Goal: Use online tool/utility: Utilize a website feature to perform a specific function

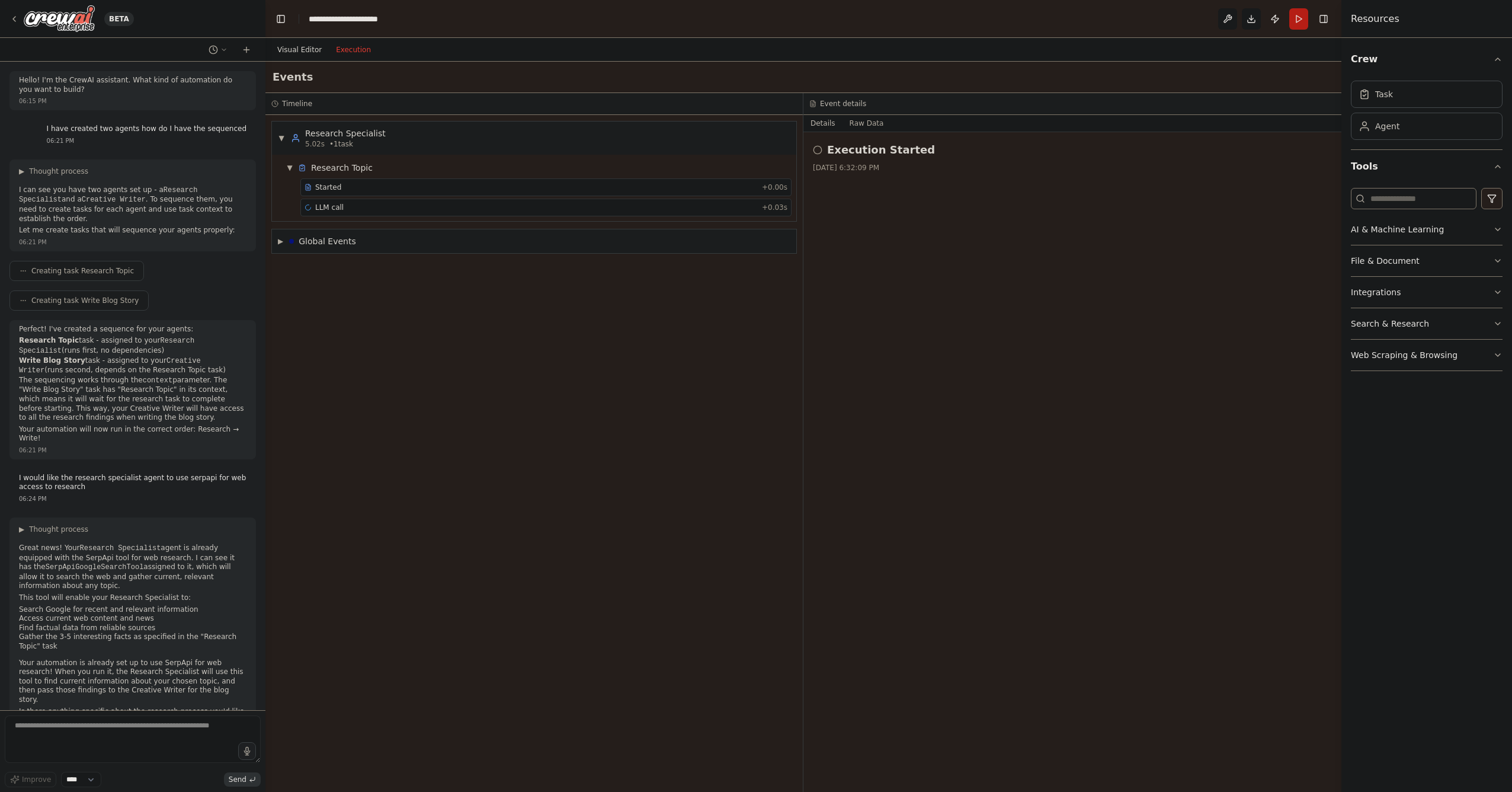
click at [292, 46] on button "Visual Editor" at bounding box center [299, 50] width 58 height 14
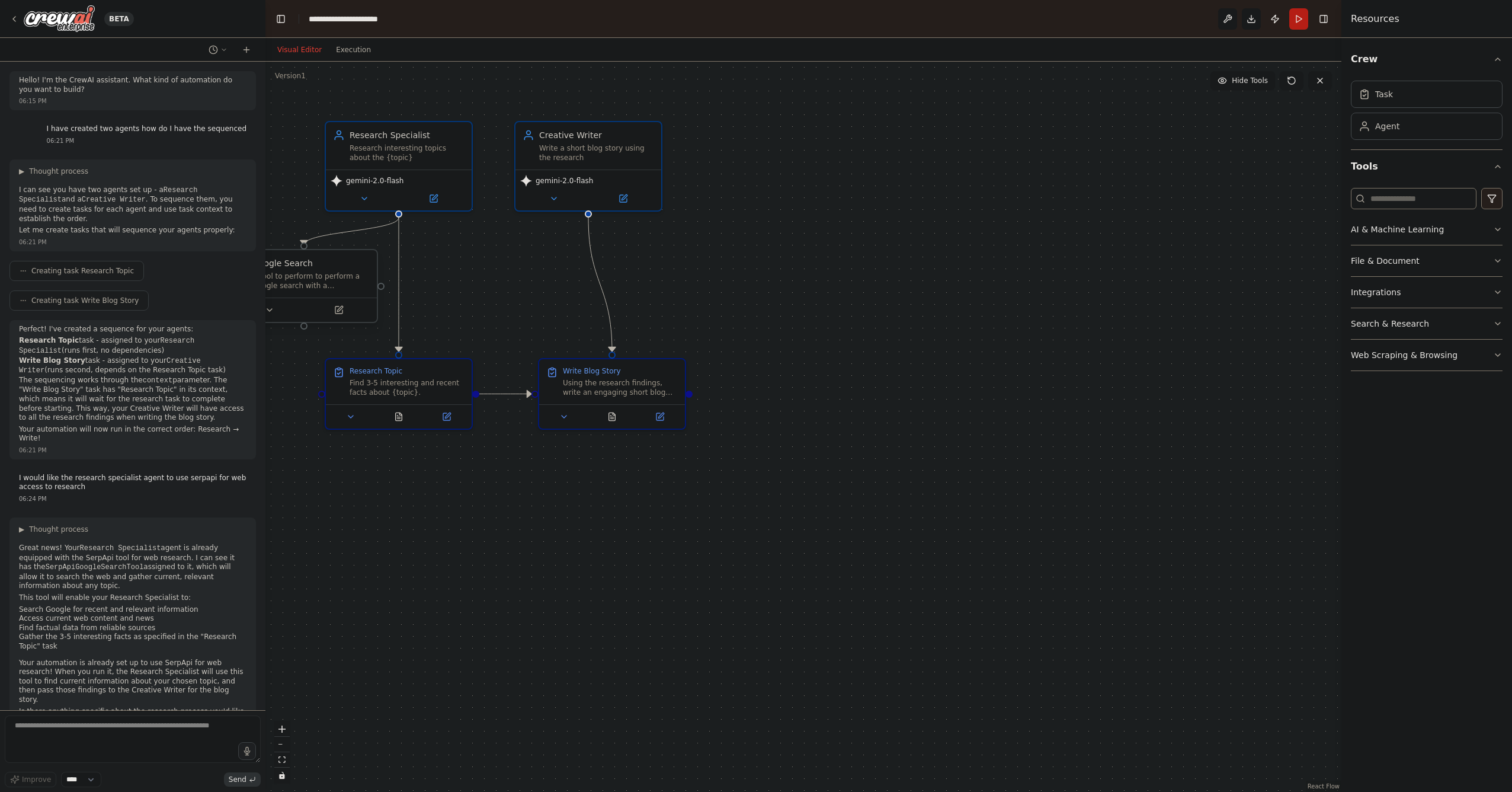
click at [329, 261] on div "Google Search" at bounding box center [310, 264] width 117 height 12
drag, startPoint x: 359, startPoint y: 266, endPoint x: 877, endPoint y: 284, distance: 518.3
click at [877, 284] on div "Google Search" at bounding box center [832, 287] width 117 height 12
click at [807, 298] on div "A tool to perform to perform a Google search with a search_query." at bounding box center [832, 304] width 117 height 19
click at [888, 261] on icon at bounding box center [889, 262] width 5 height 7
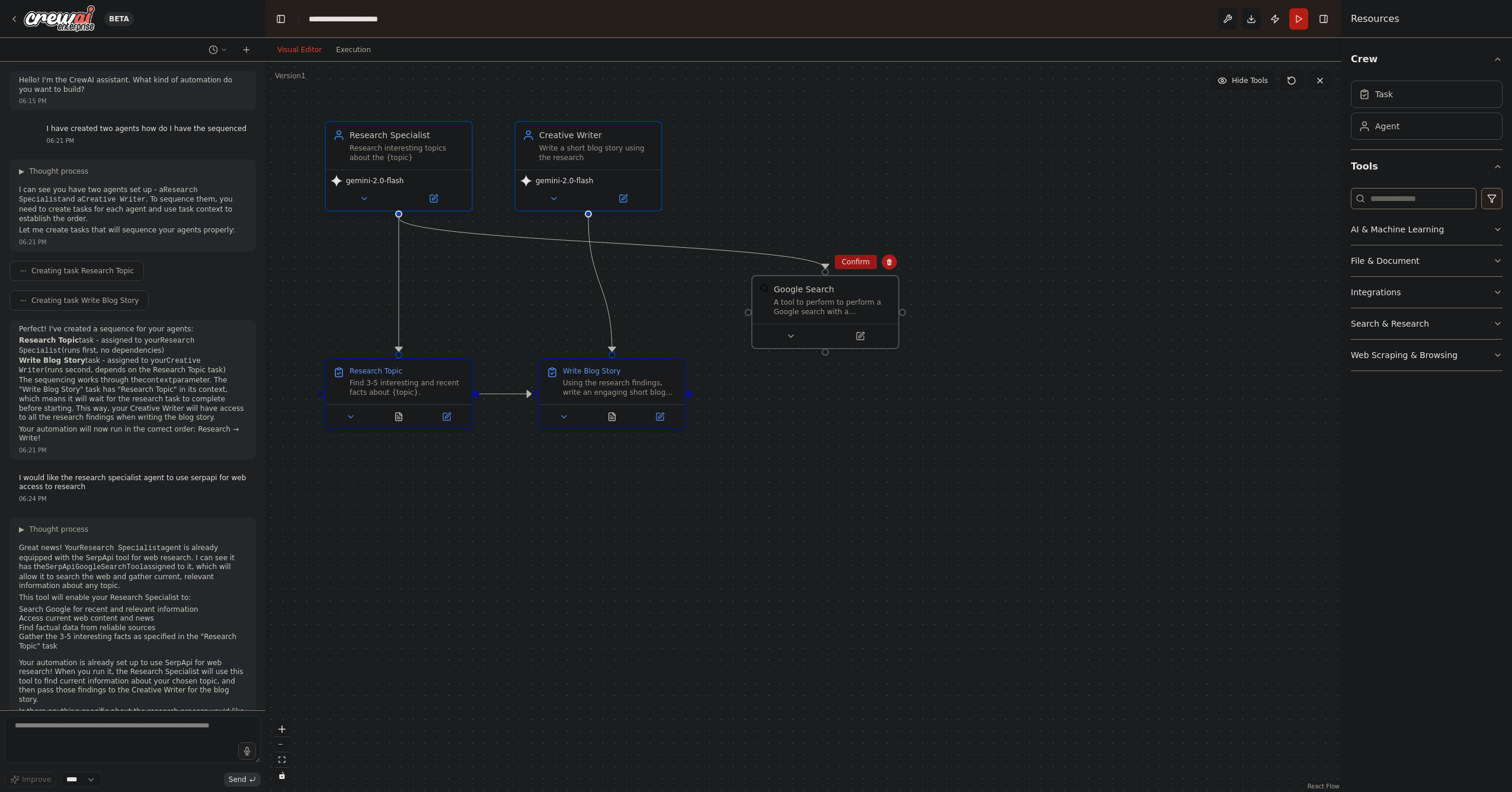
click at [859, 264] on button "Confirm" at bounding box center [856, 262] width 42 height 14
click at [1380, 291] on button "Integrations" at bounding box center [1427, 292] width 152 height 31
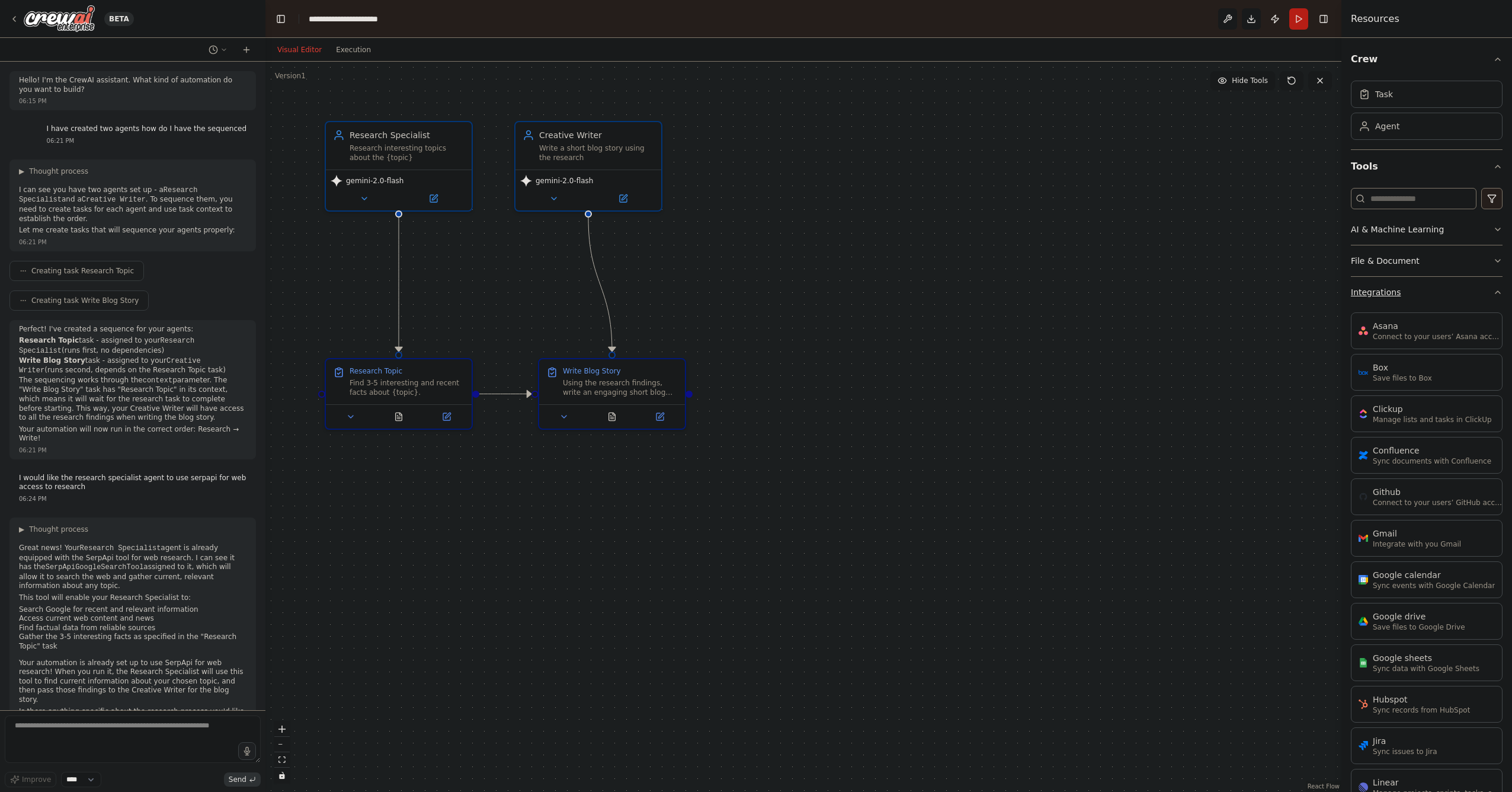
click at [1434, 299] on button "Integrations" at bounding box center [1427, 292] width 152 height 31
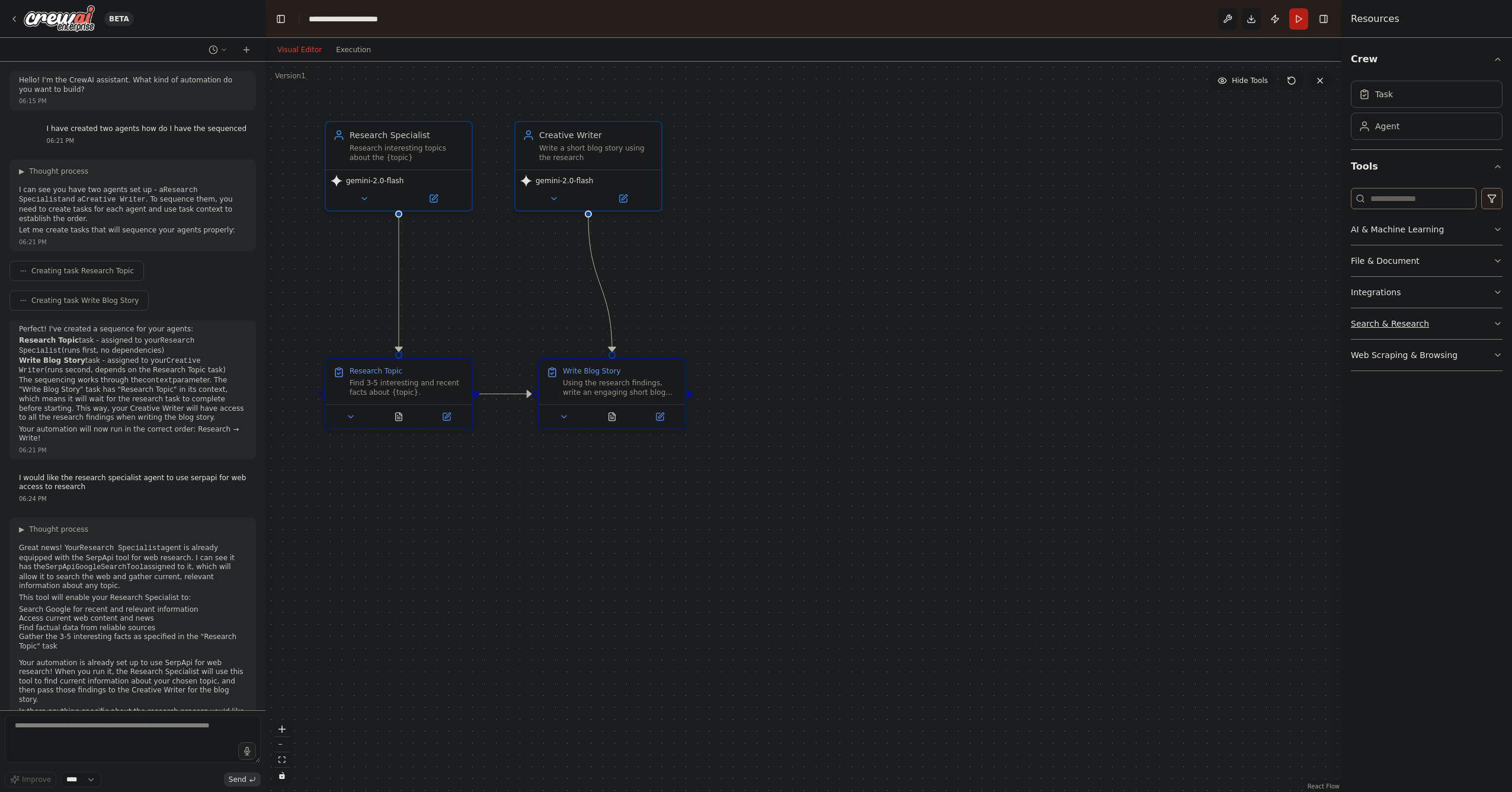
click at [1428, 324] on button "Search & Research" at bounding box center [1427, 324] width 152 height 31
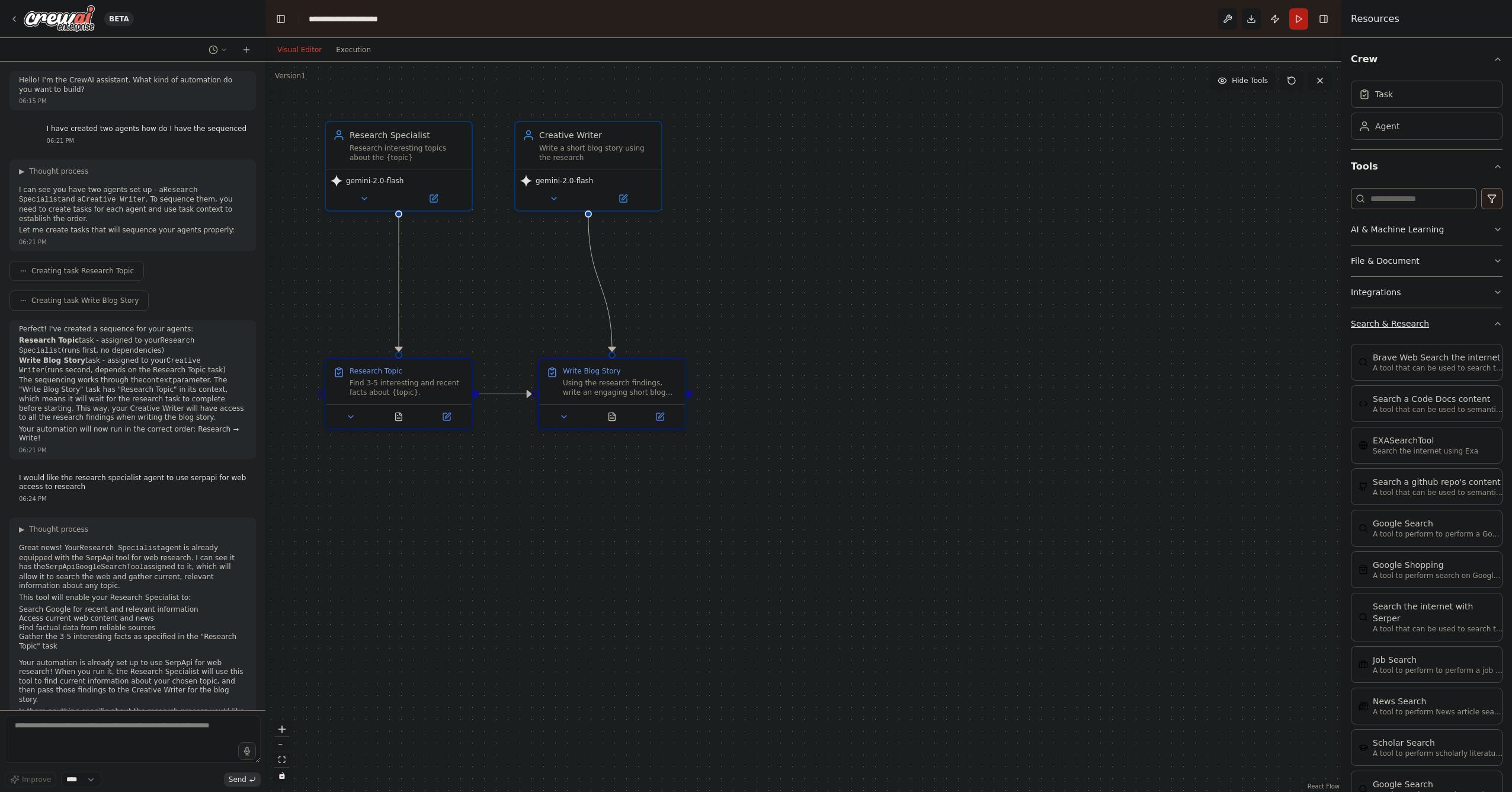
click at [1456, 324] on button "Search & Research" at bounding box center [1427, 324] width 152 height 31
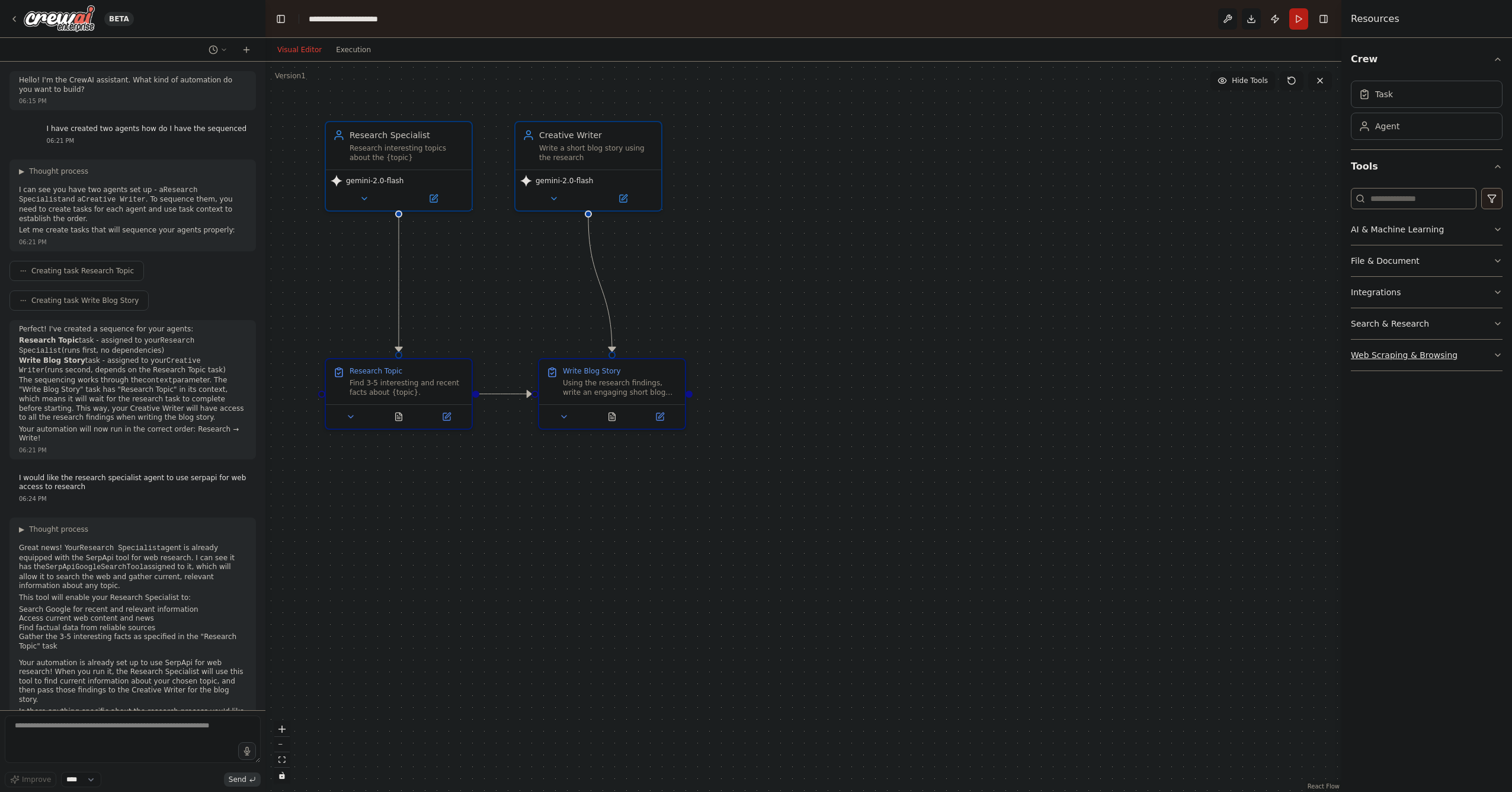
click at [1450, 349] on button "Web Scraping & Browsing" at bounding box center [1427, 355] width 152 height 31
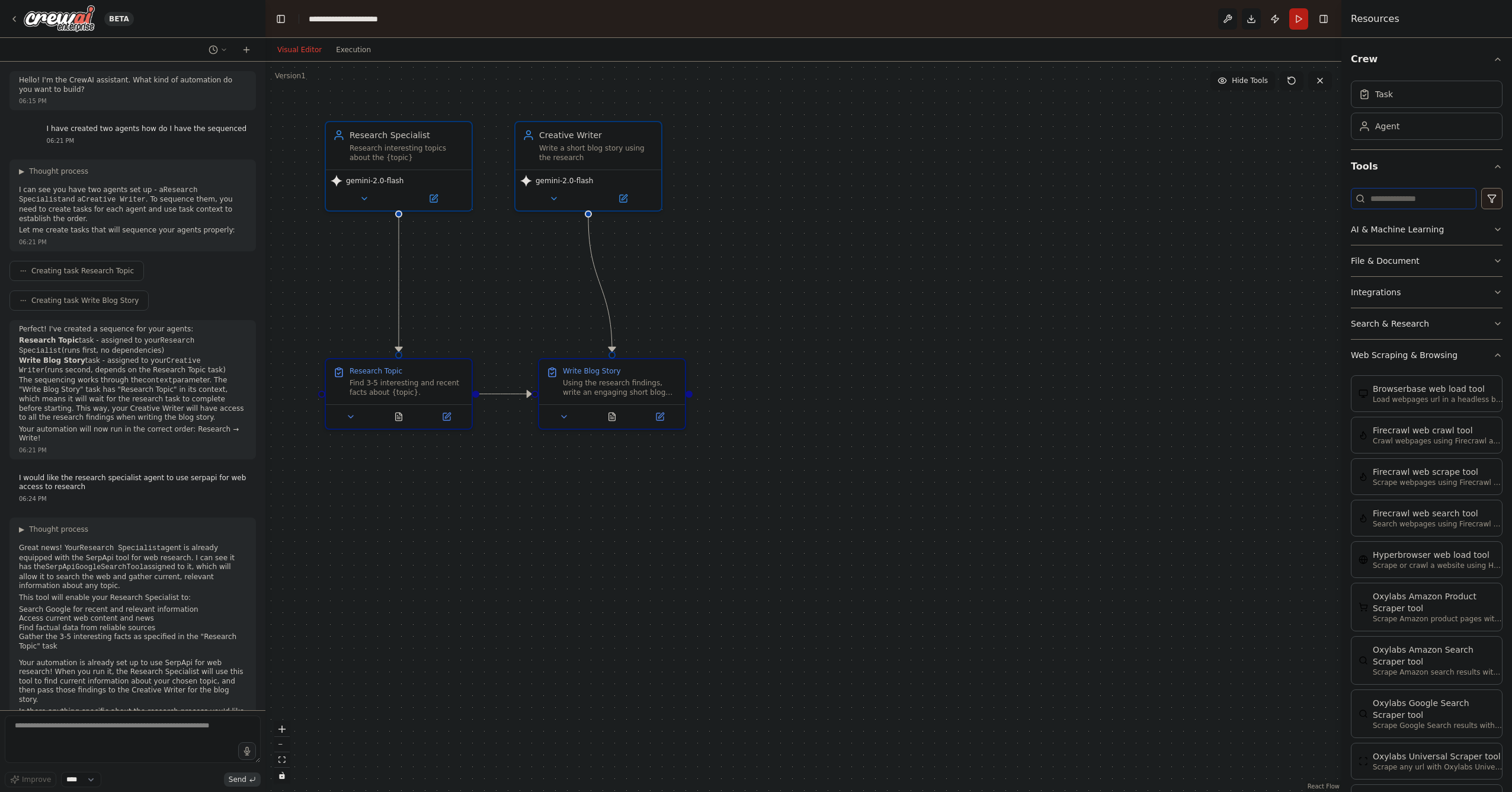
click at [1413, 200] on input at bounding box center [1413, 199] width 125 height 21
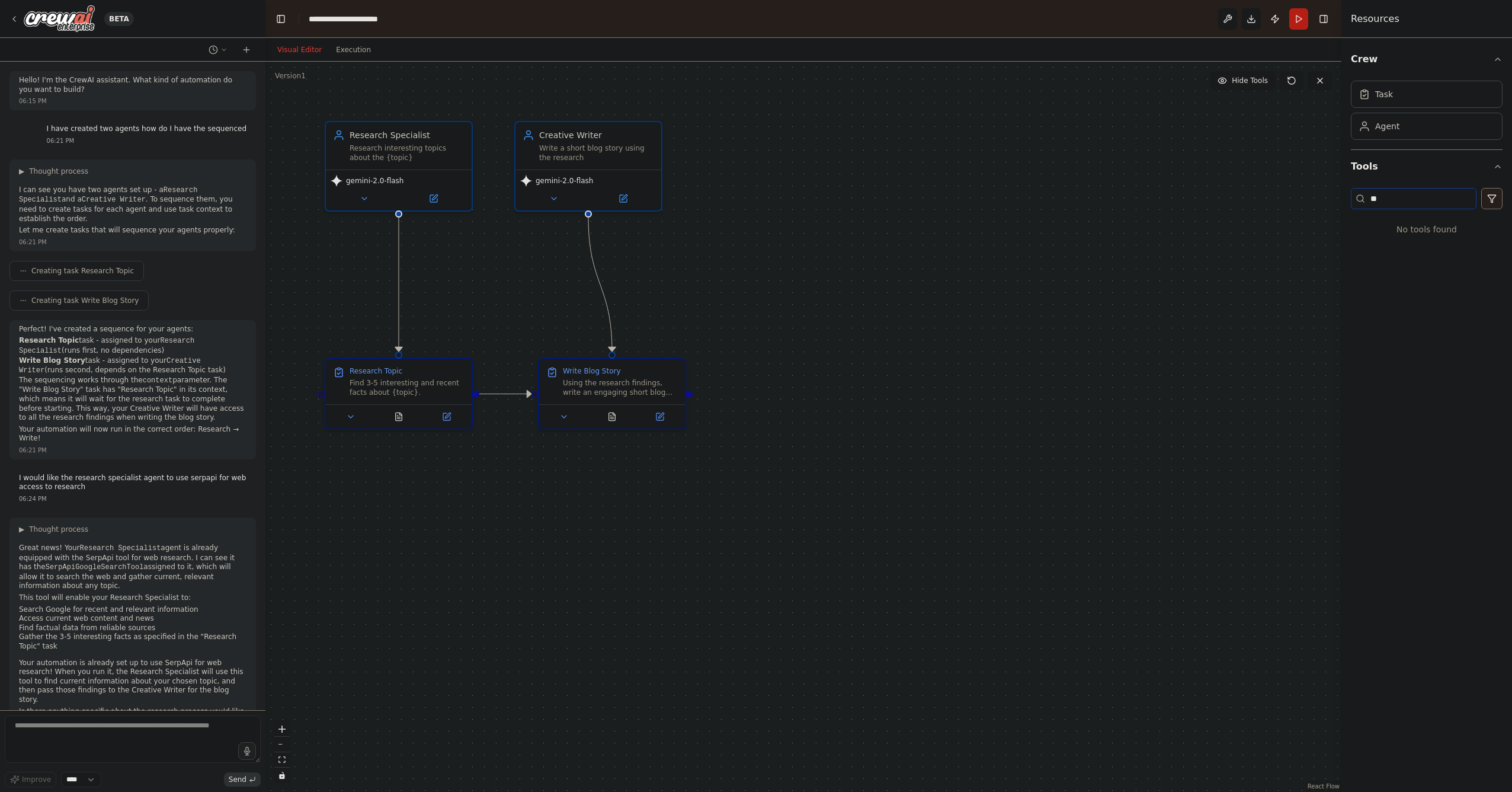
type input "*"
click at [1495, 356] on icon "button" at bounding box center [1498, 355] width 9 height 9
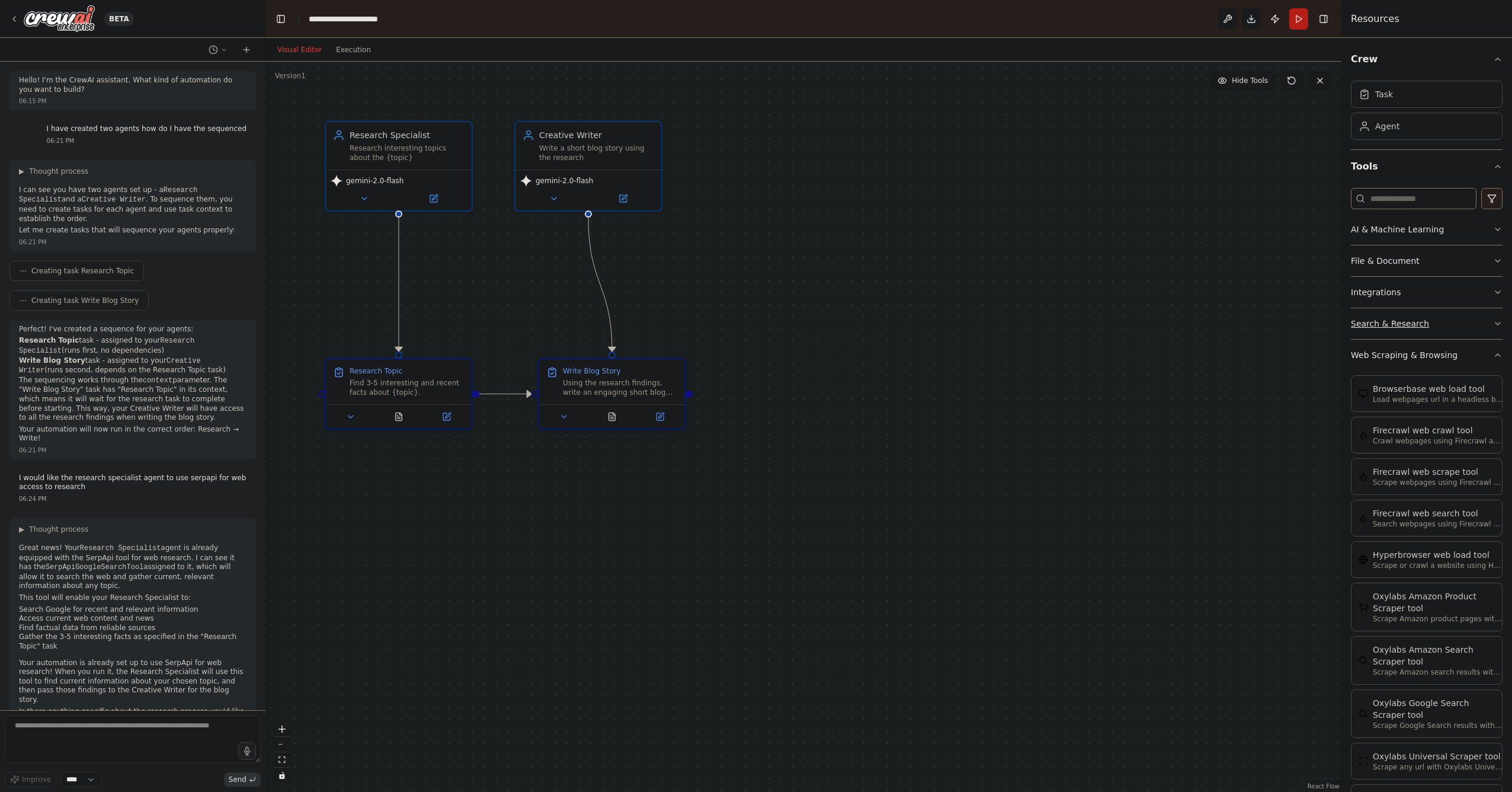
click at [1444, 330] on button "Search & Research" at bounding box center [1427, 324] width 152 height 31
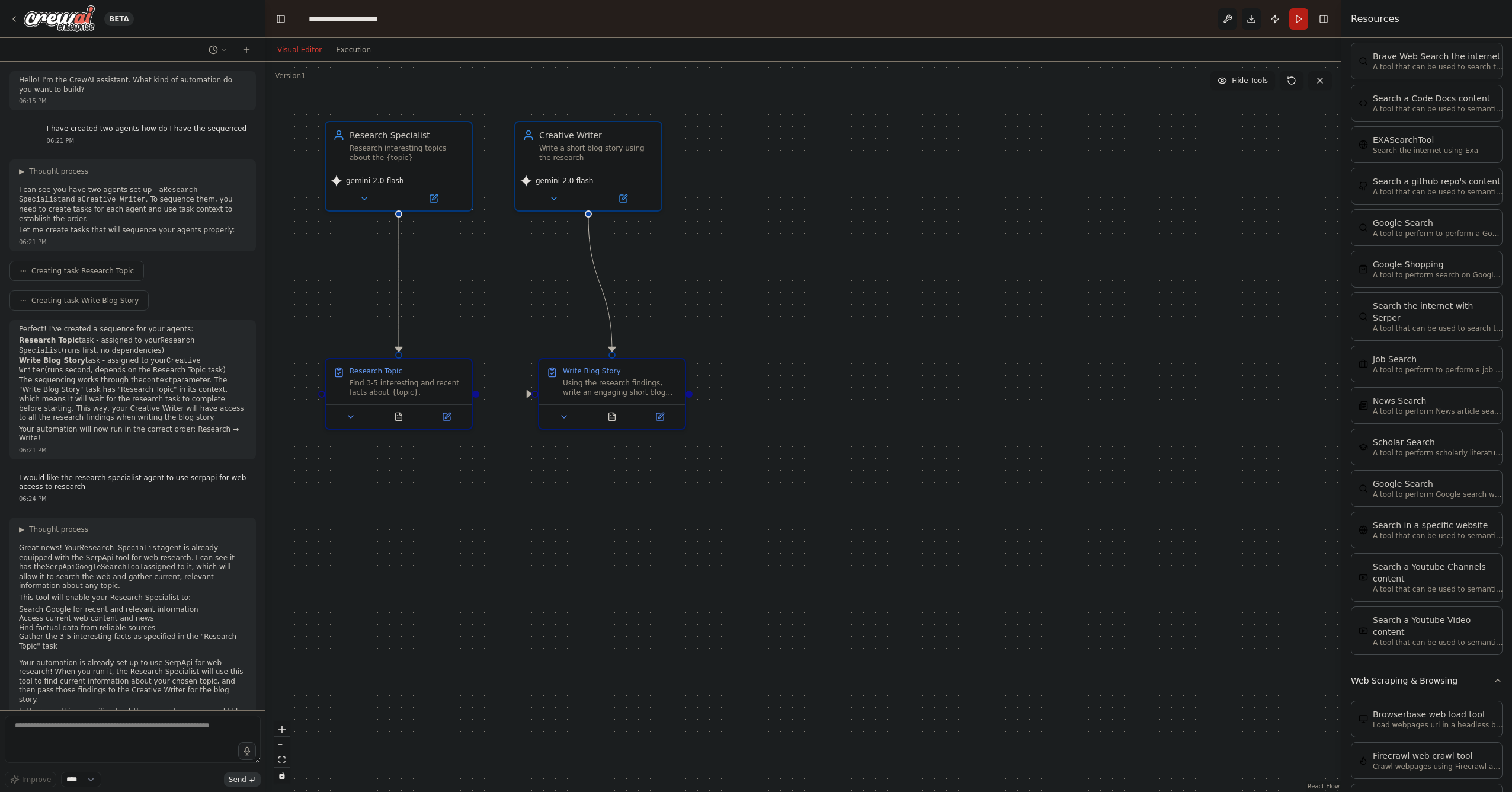
scroll to position [302, 0]
click at [1470, 487] on p "A tool to perform Google search with a search_query." at bounding box center [1438, 492] width 130 height 9
click at [1424, 475] on div "Google Search" at bounding box center [1438, 482] width 130 height 12
click at [1124, 380] on div "A tool to perform Google search with a search_query." at bounding box center [1164, 388] width 117 height 19
click at [1128, 414] on button at bounding box center [1122, 416] width 67 height 14
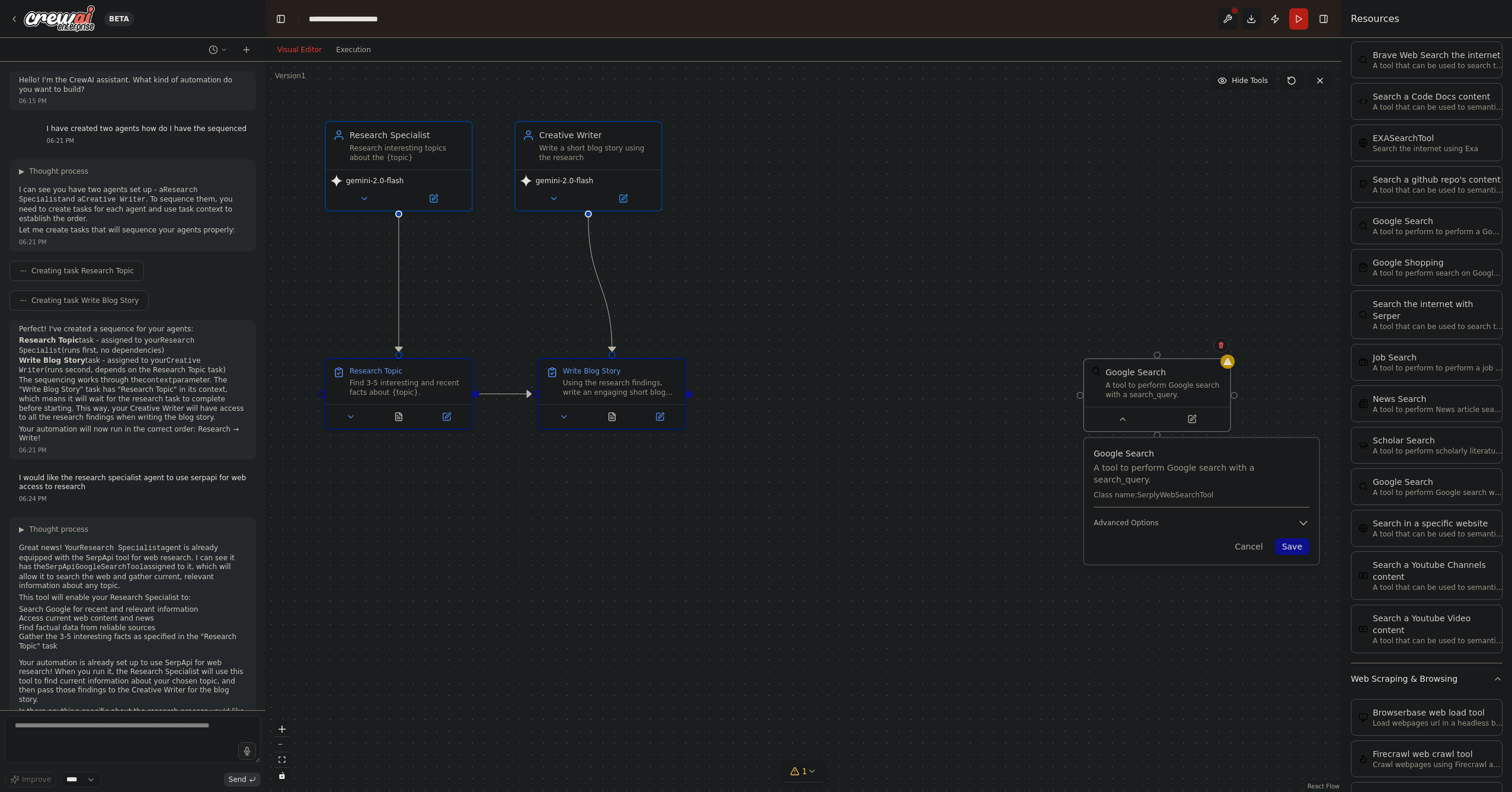
click at [1306, 518] on div "Google Search A tool to perform Google search with a search_query. Class name: …" at bounding box center [1202, 501] width 235 height 126
click at [1305, 517] on icon "button" at bounding box center [1303, 523] width 12 height 12
click at [1222, 344] on icon at bounding box center [1221, 345] width 5 height 7
click at [1199, 345] on button "Confirm" at bounding box center [1187, 345] width 42 height 14
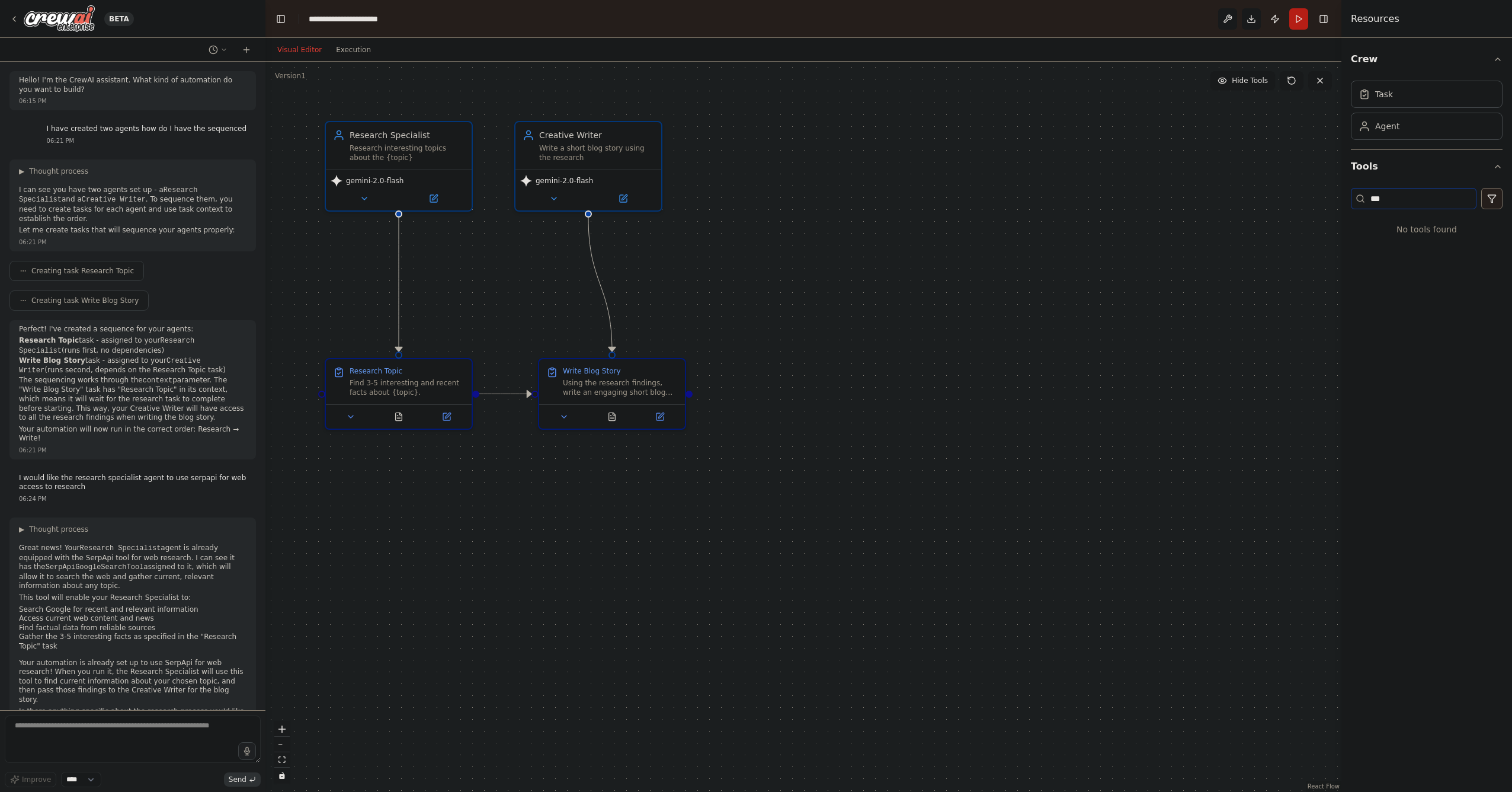
type input "**"
click at [1047, 290] on div ".deletable-edge-delete-btn { width: 20px; height: 20px; border: 0px solid #ffff…" at bounding box center [803, 427] width 1076 height 730
type input "**"
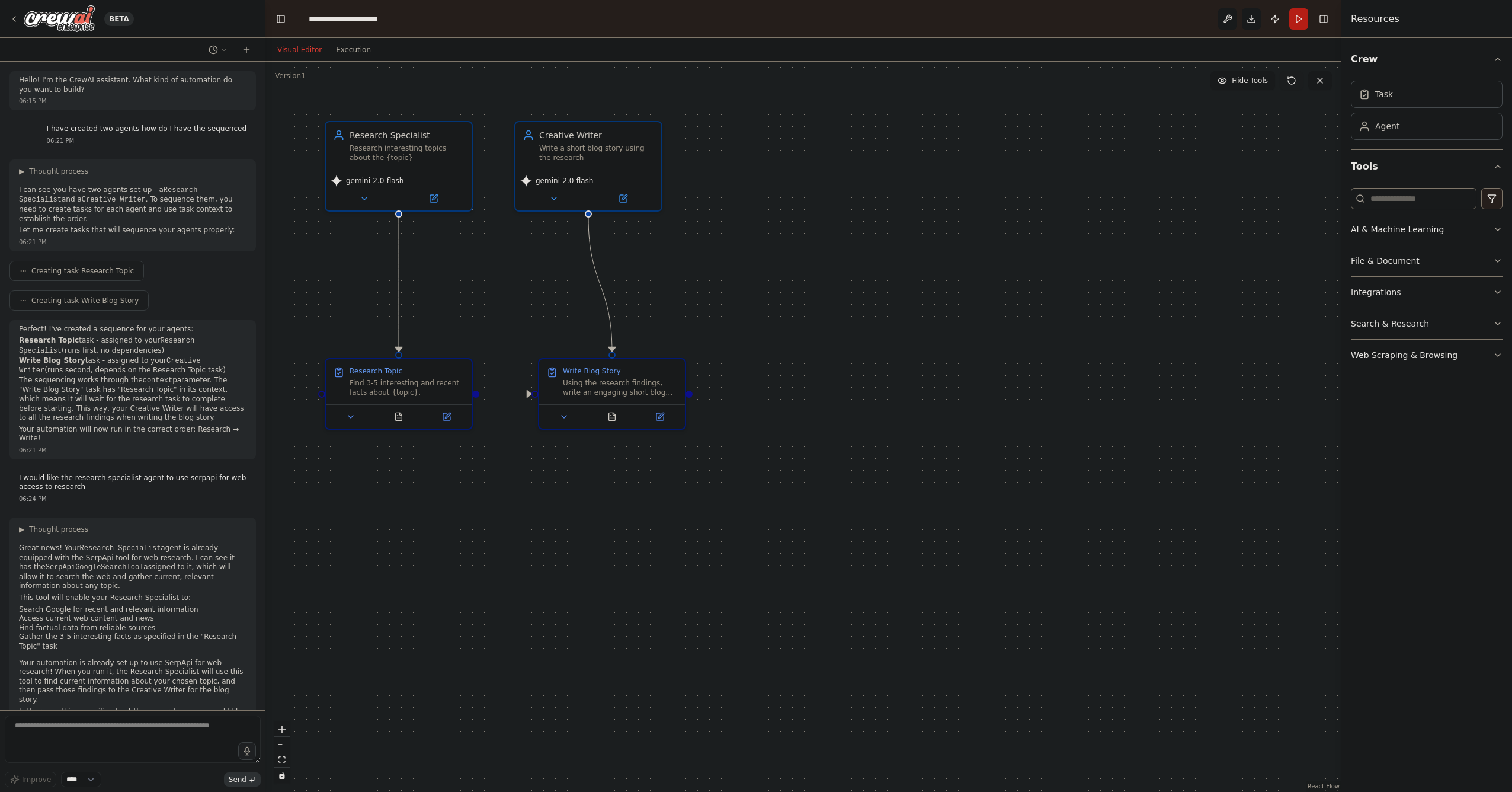
click at [1293, 79] on icon at bounding box center [1291, 80] width 9 height 9
click at [1399, 207] on input at bounding box center [1413, 199] width 125 height 21
click at [1393, 327] on button "Search & Research" at bounding box center [1427, 324] width 152 height 31
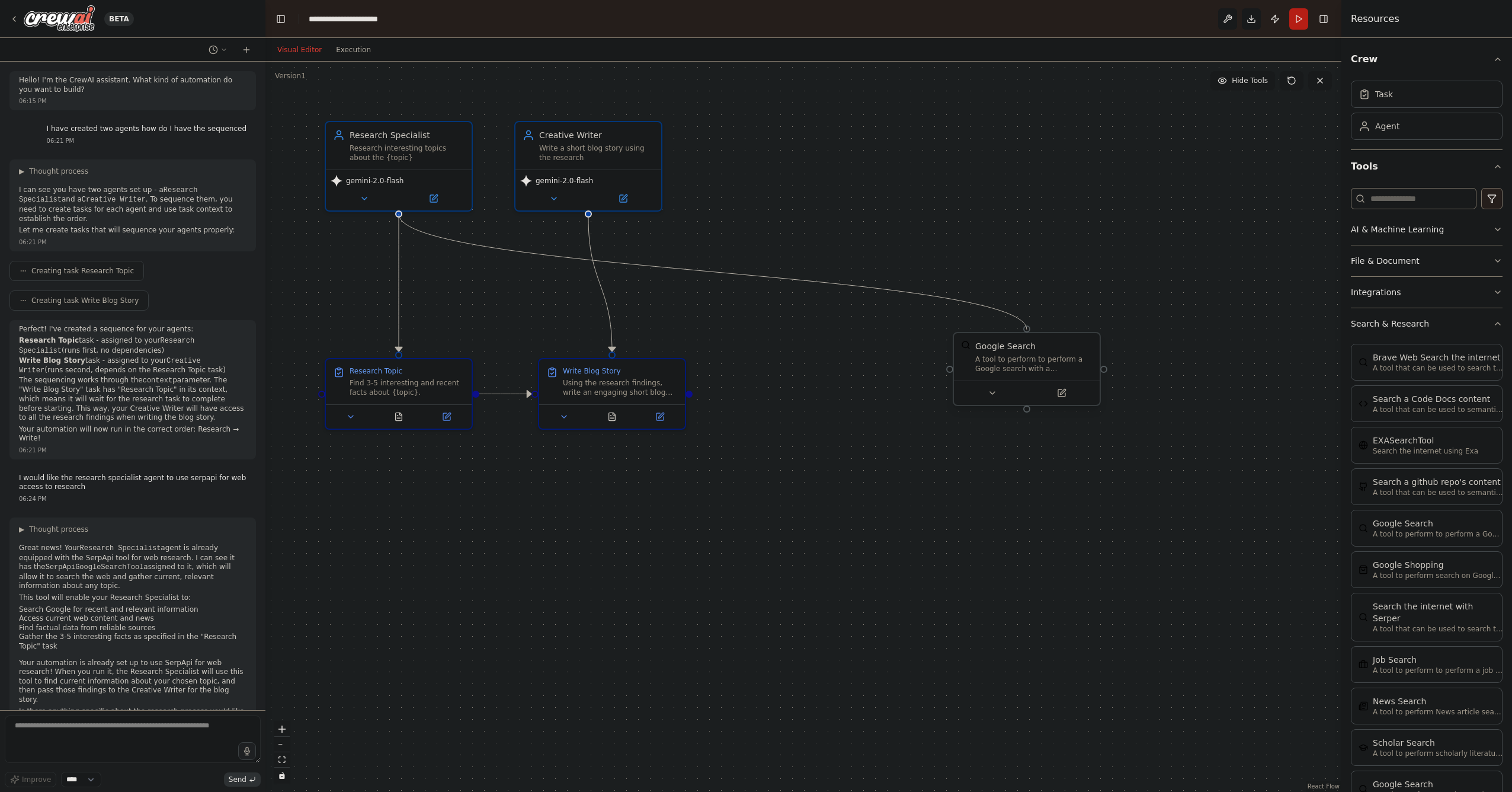
drag, startPoint x: 398, startPoint y: 214, endPoint x: 1023, endPoint y: 337, distance: 637.0
click at [1023, 337] on div "Research Specialist Research interesting topics about the {topic} gemini-2.0-fl…" at bounding box center [803, 427] width 1076 height 730
click at [1032, 351] on div "Google Search" at bounding box center [1006, 346] width 60 height 12
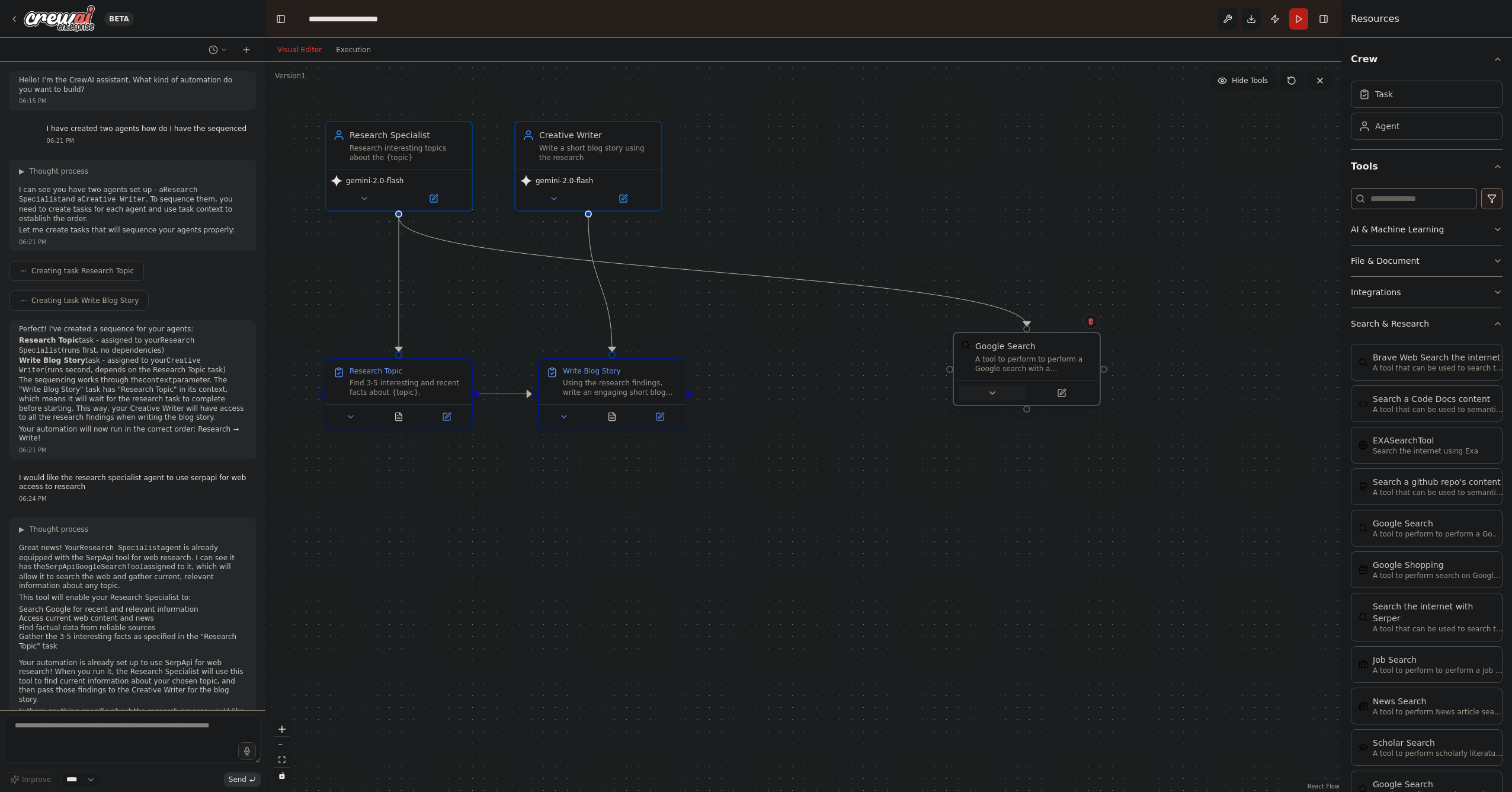
click at [994, 394] on icon at bounding box center [992, 393] width 9 height 9
click at [1094, 502] on button "Advanced Options" at bounding box center [1071, 499] width 216 height 12
paste input "**********"
type input "**********"
click at [1170, 630] on div "**********" at bounding box center [1071, 526] width 235 height 225
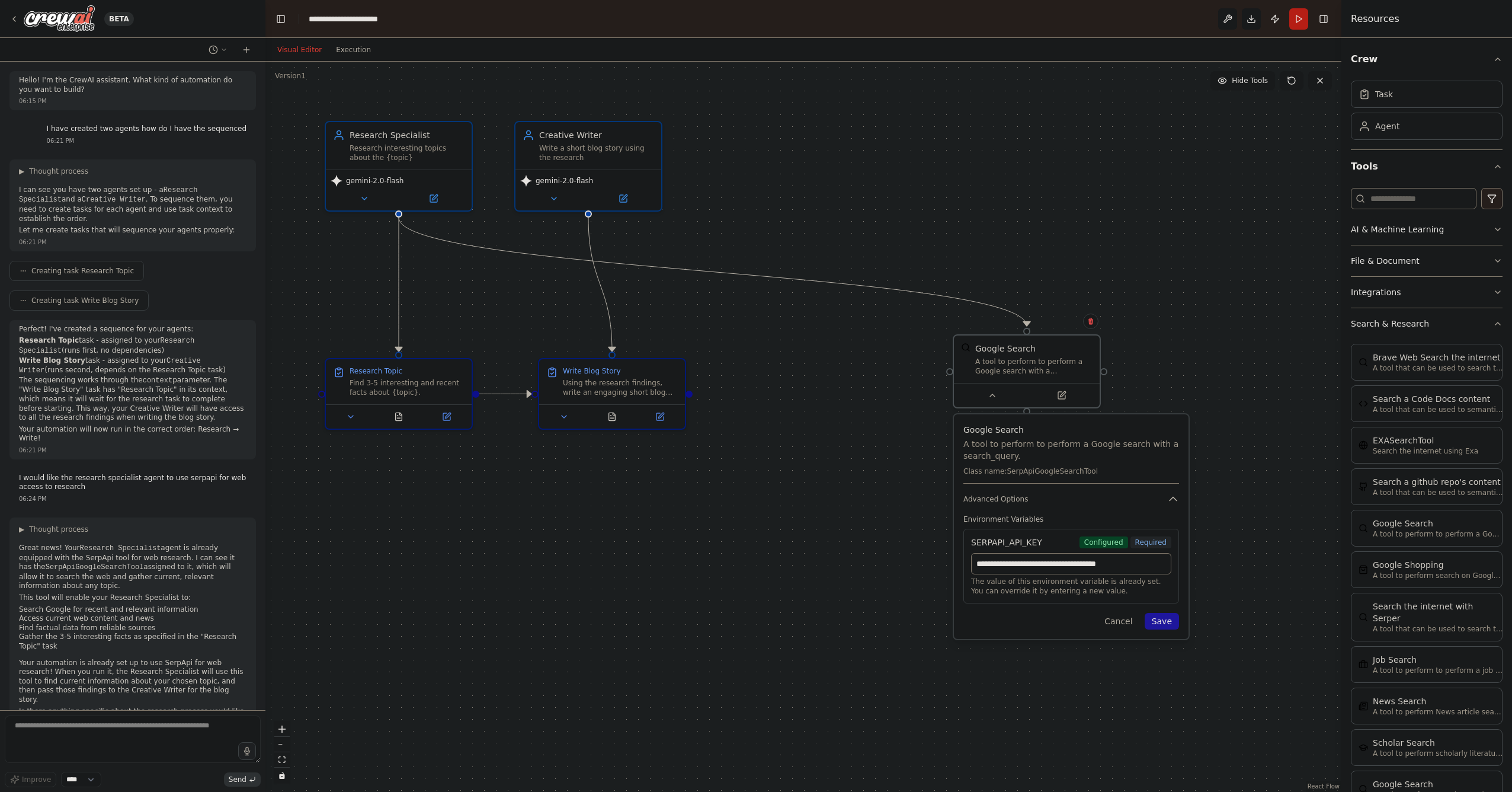
click at [1170, 625] on button "Save" at bounding box center [1161, 621] width 34 height 17
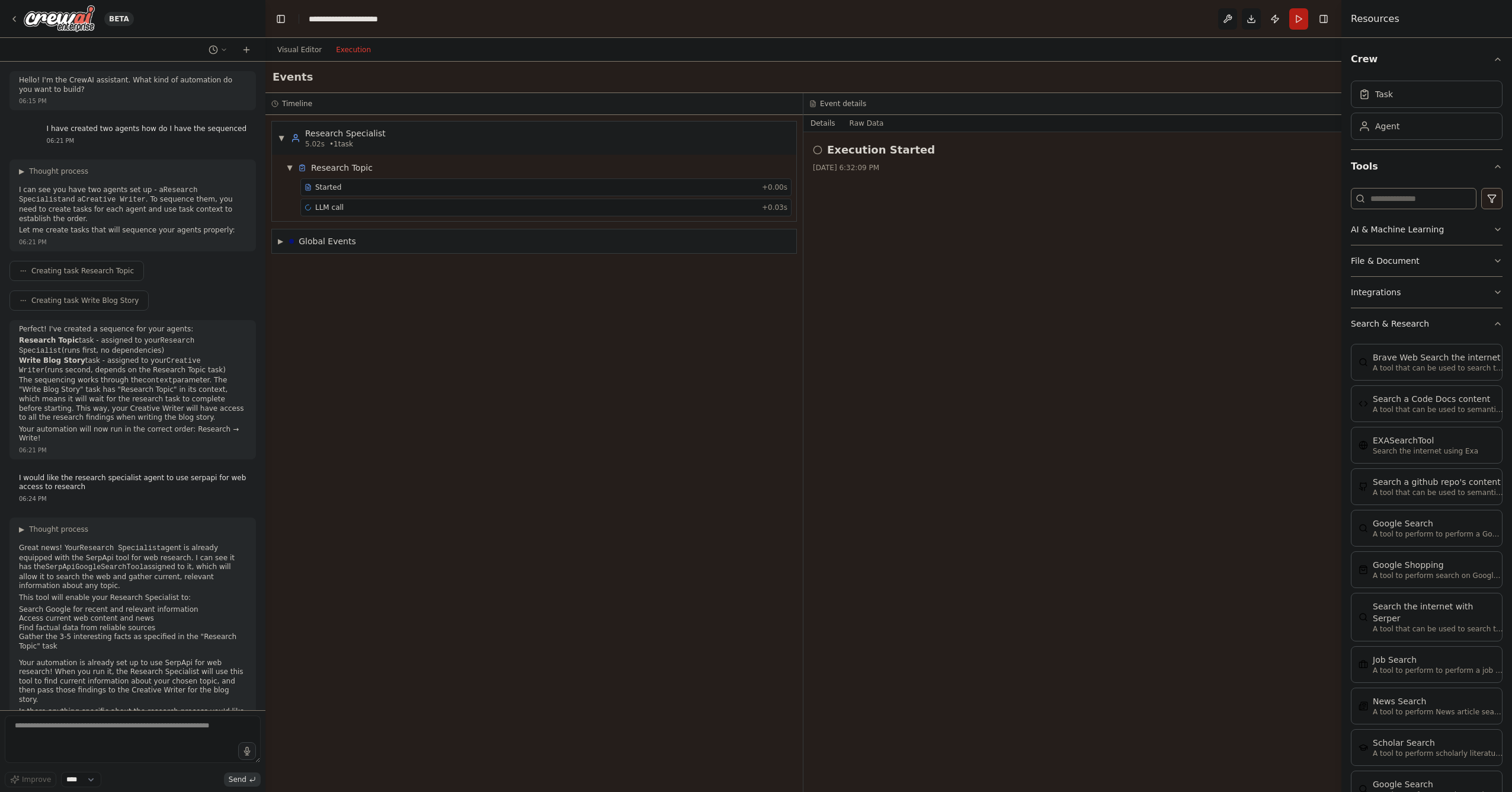
drag, startPoint x: 354, startPoint y: 52, endPoint x: 359, endPoint y: 56, distance: 6.4
click at [354, 52] on button "Execution" at bounding box center [353, 50] width 49 height 14
click at [634, 209] on div "LLM call + 0.03s" at bounding box center [546, 207] width 483 height 9
click at [1304, 190] on span "Started 6:33:38 PM" at bounding box center [1291, 191] width 66 height 9
click at [847, 158] on h2 "LLM call" at bounding box center [852, 150] width 48 height 17
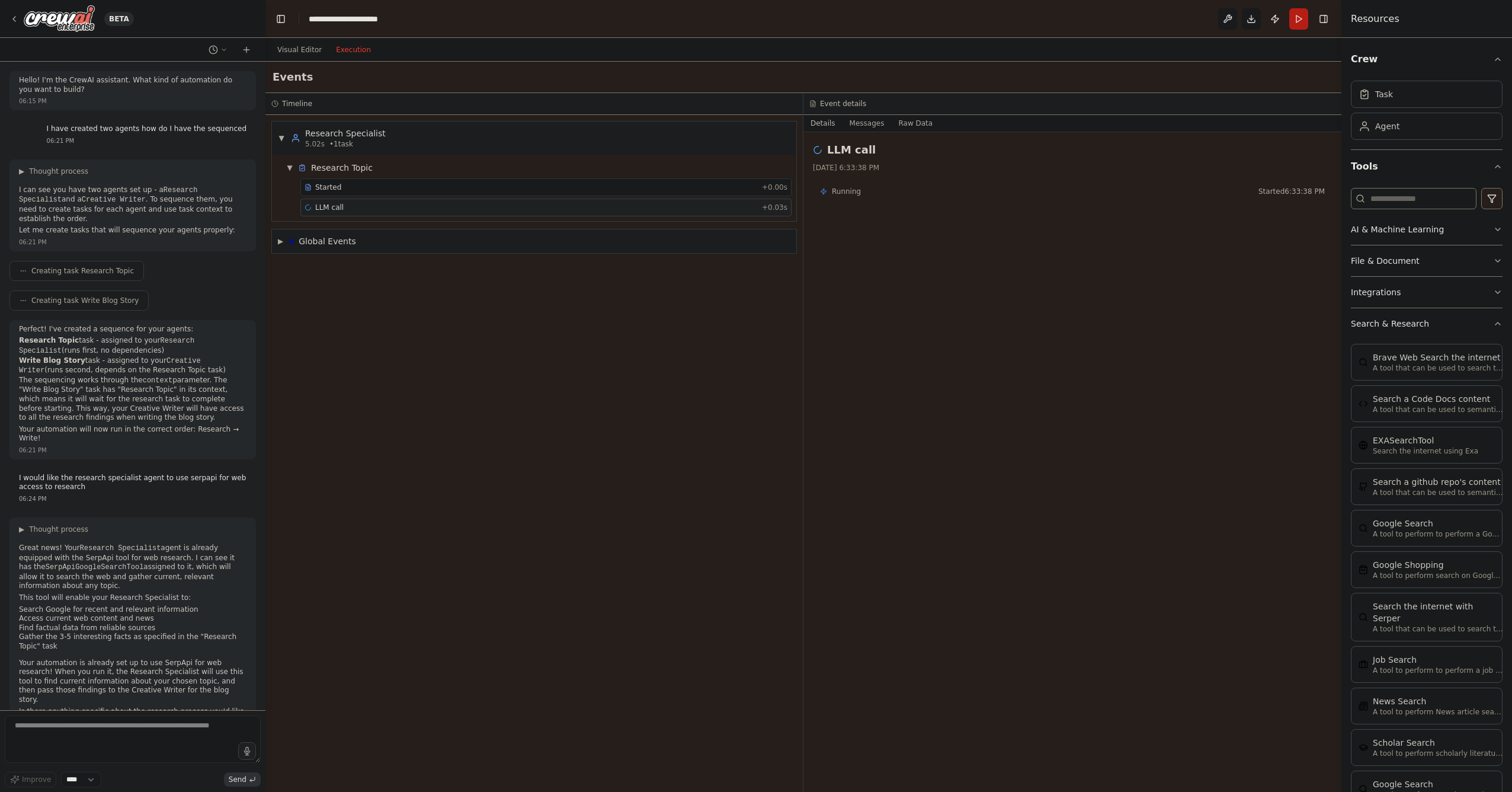
drag, startPoint x: 691, startPoint y: 210, endPoint x: 659, endPoint y: 206, distance: 32.2
click at [659, 206] on div "LLM call + 0.03s" at bounding box center [546, 207] width 483 height 9
click at [848, 148] on h2 "LLM call" at bounding box center [852, 150] width 48 height 17
drag, startPoint x: 304, startPoint y: 208, endPoint x: 620, endPoint y: 337, distance: 341.3
click at [620, 337] on div "▼ Research Specialist 5.02s • 1 task ▼ Research Topic Started + 0.00s LLM call …" at bounding box center [534, 453] width 538 height 677
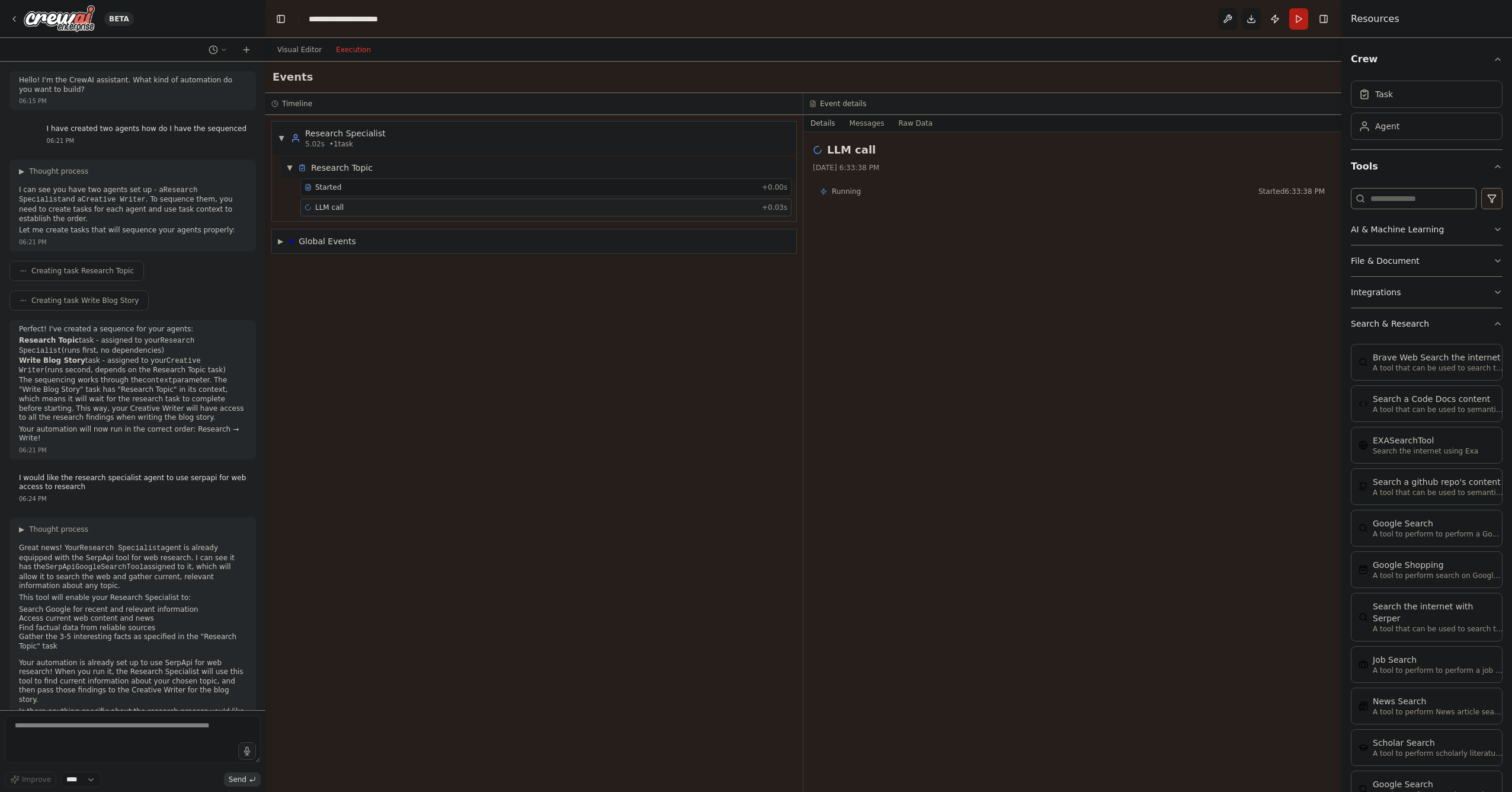
click at [320, 168] on div "Research Topic" at bounding box center [342, 168] width 62 height 12
drag, startPoint x: 320, startPoint y: 168, endPoint x: 633, endPoint y: 329, distance: 352.0
click at [640, 337] on div "▼ Research Specialist 5.02s • 1 task ▶ Research Topic ▶ Global Events" at bounding box center [534, 453] width 538 height 677
click at [1127, 16] on header "**********" at bounding box center [803, 19] width 1076 height 38
click at [304, 50] on button "Visual Editor" at bounding box center [299, 50] width 58 height 14
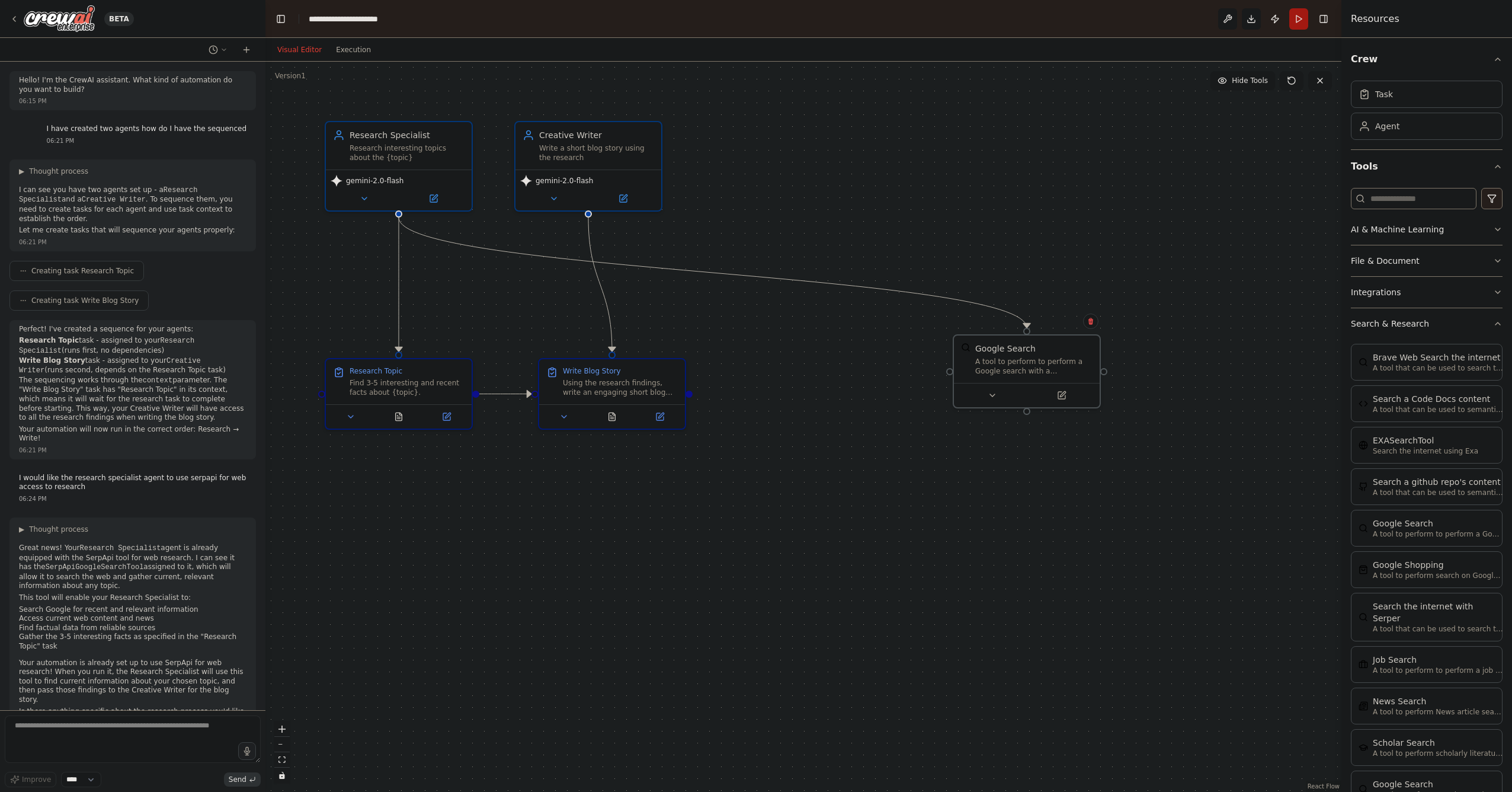
click at [1301, 20] on button "Run" at bounding box center [1299, 19] width 19 height 21
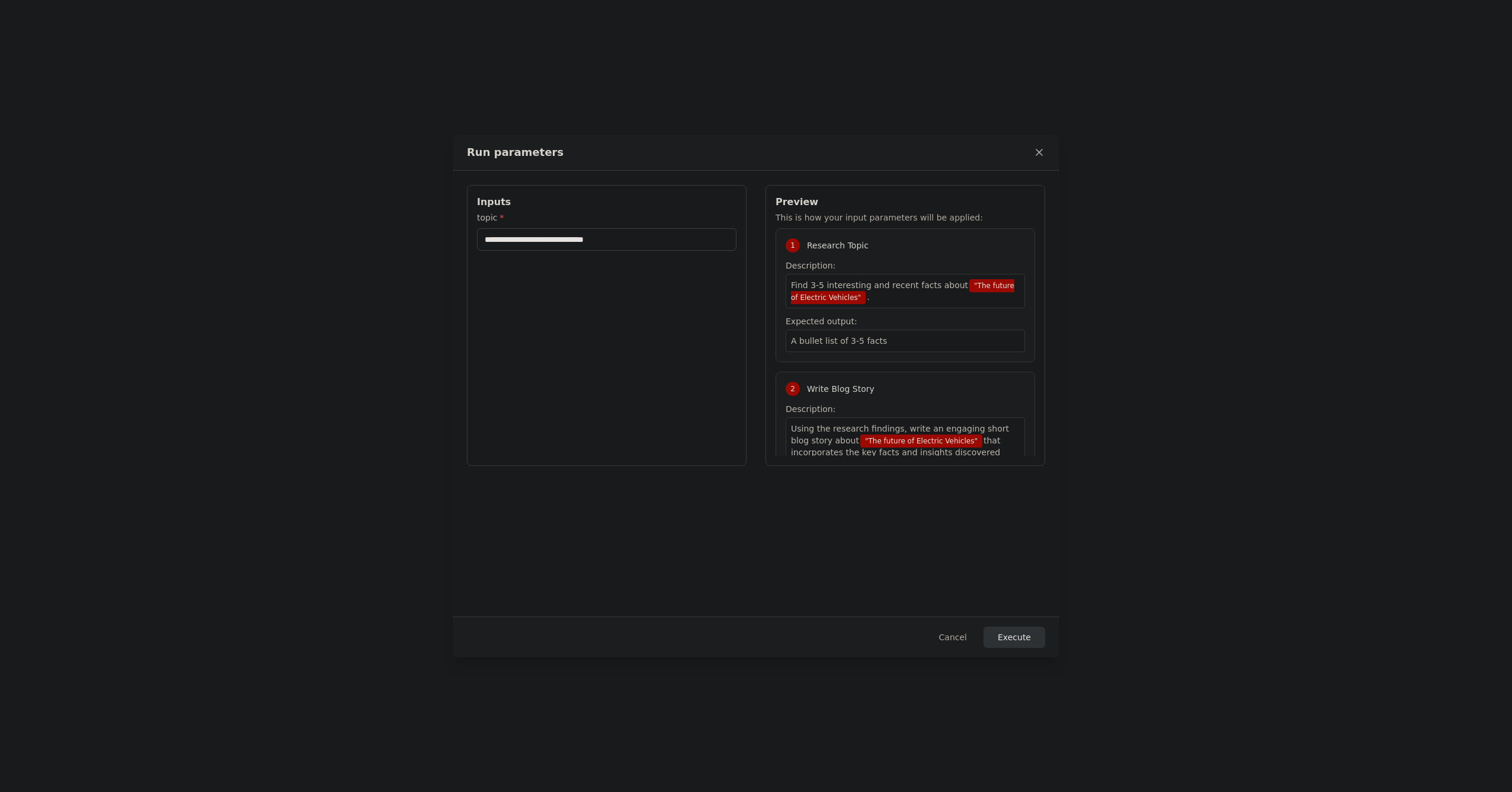
click at [1016, 640] on button "Execute" at bounding box center [1014, 637] width 62 height 21
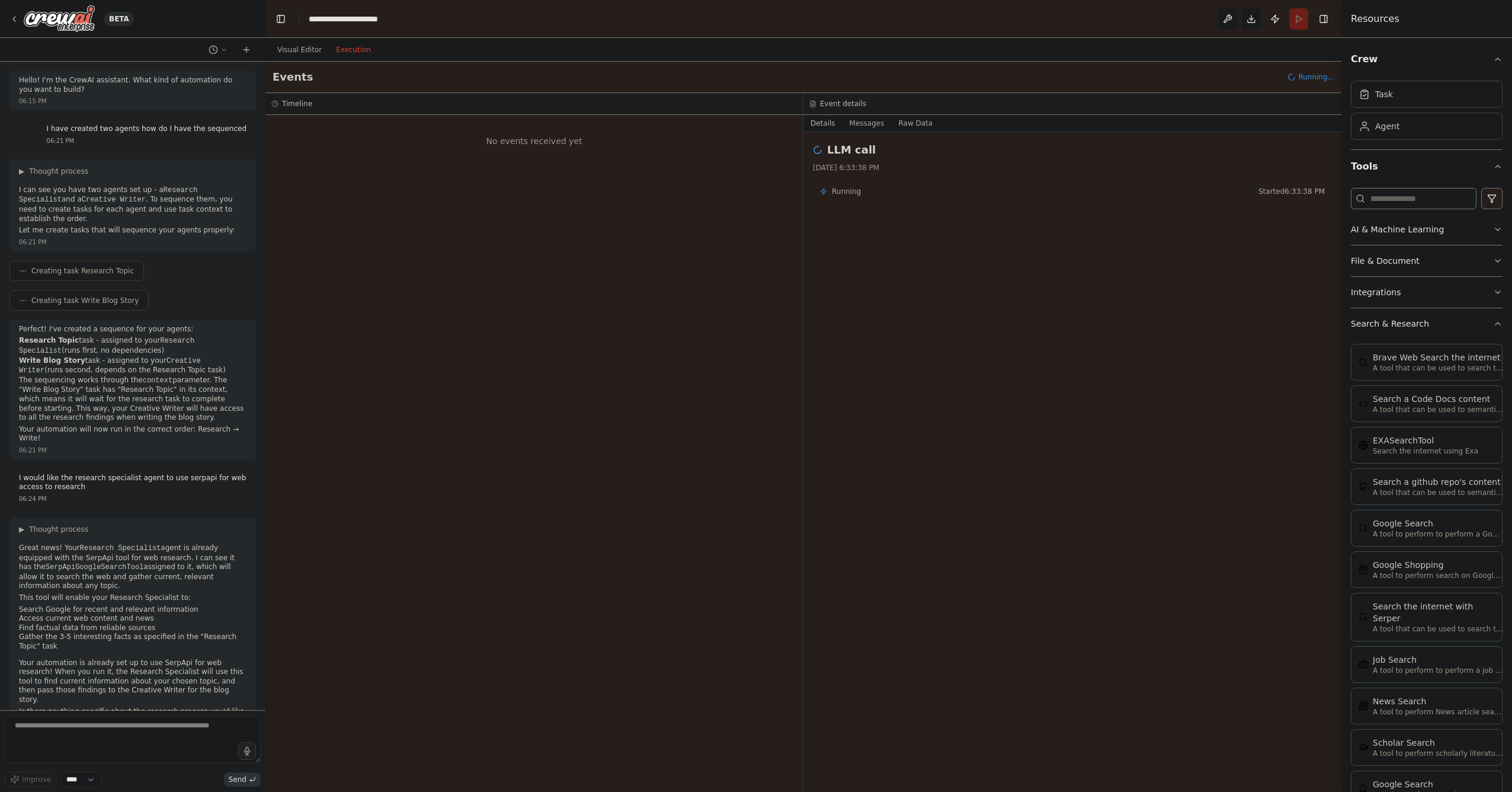
click at [354, 49] on button "Execution" at bounding box center [353, 50] width 49 height 14
click at [1327, 767] on div "Your crew is now running. You can view the progress in the Execution tab." at bounding box center [1385, 762] width 205 height 19
click at [321, 134] on div "Global Events" at bounding box center [327, 133] width 58 height 12
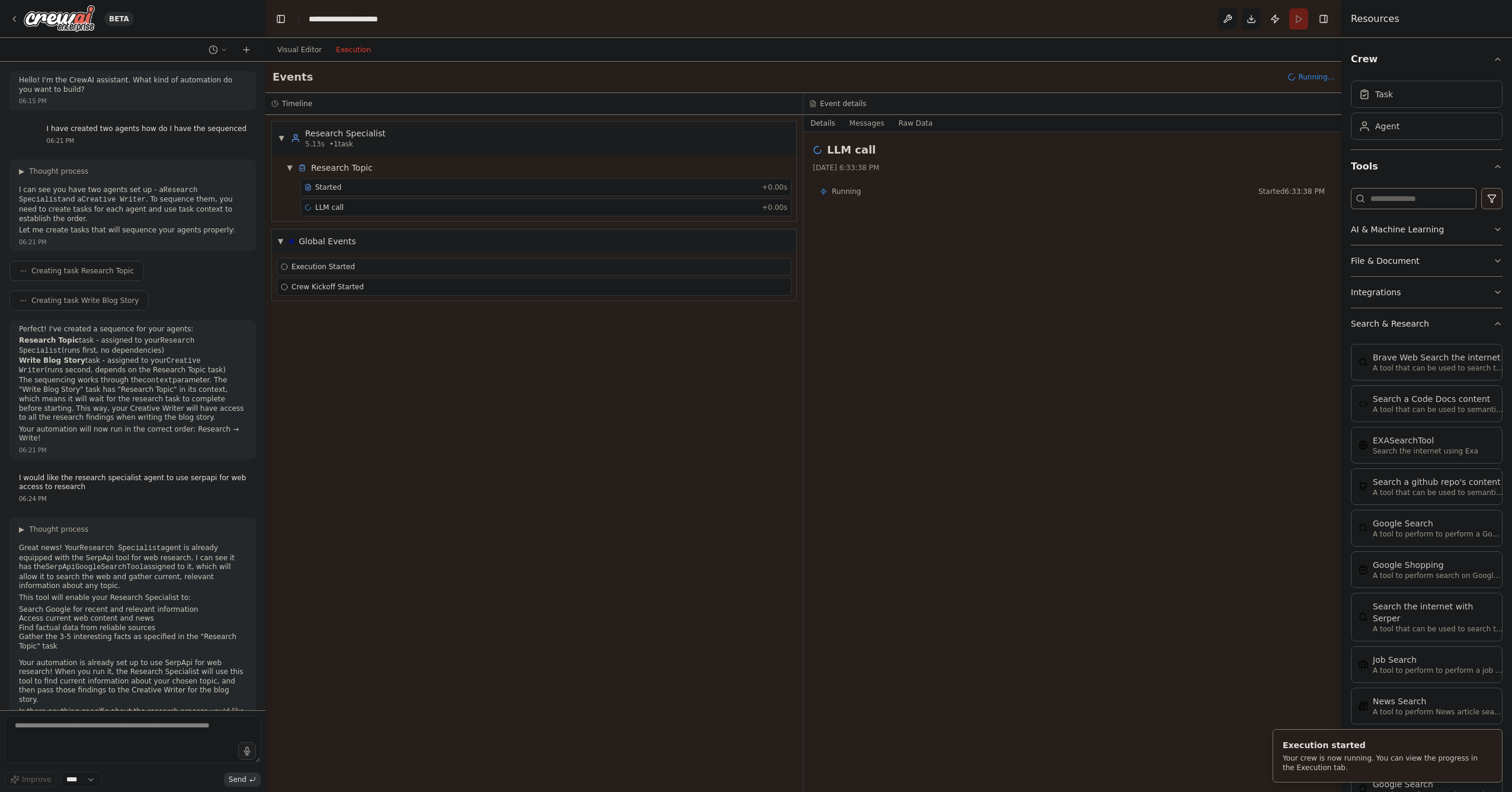
click at [337, 164] on div "Research Topic" at bounding box center [342, 168] width 62 height 12
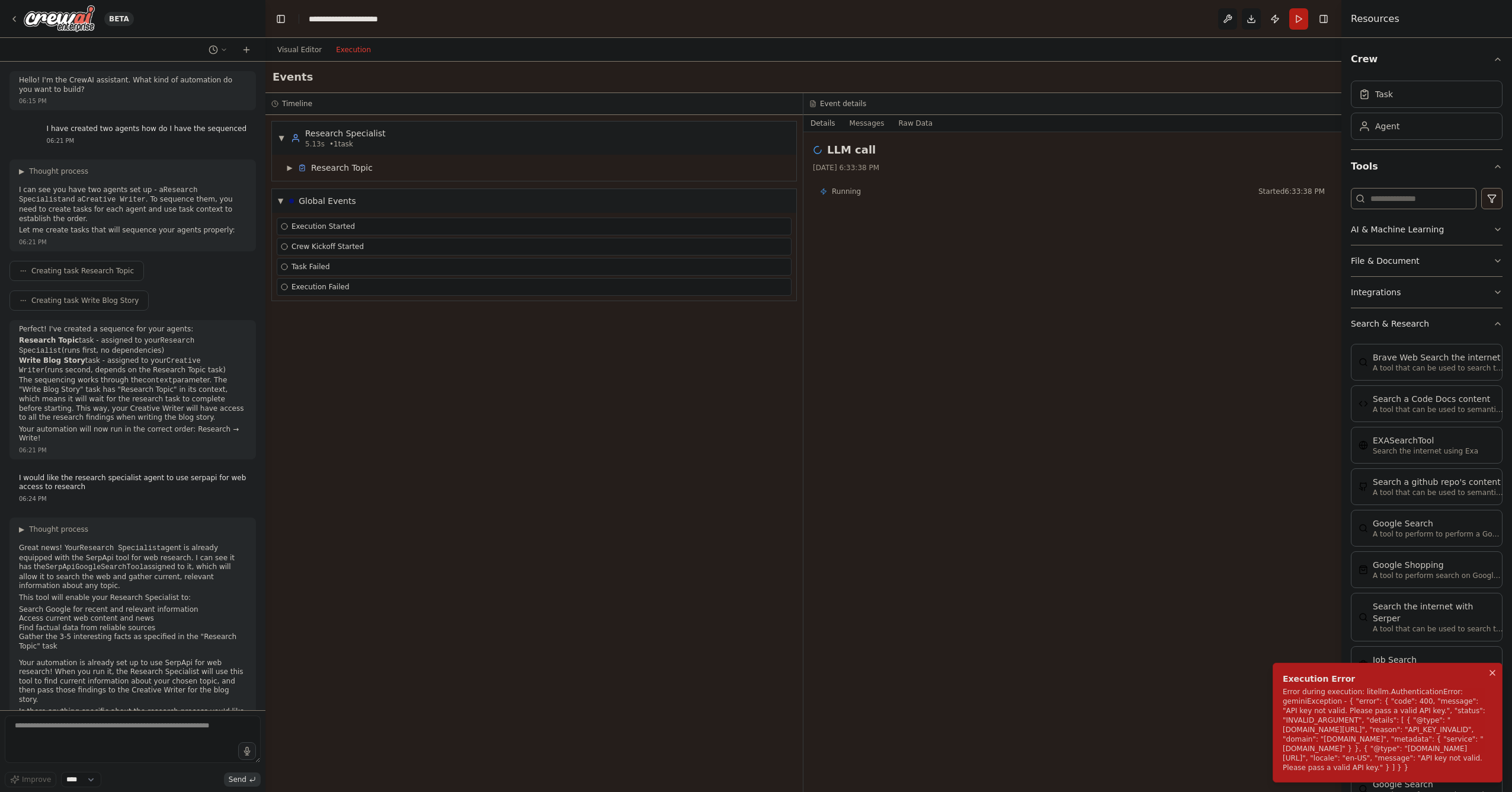
click at [1492, 668] on icon "Notifications (F8)" at bounding box center [1493, 673] width 9 height 9
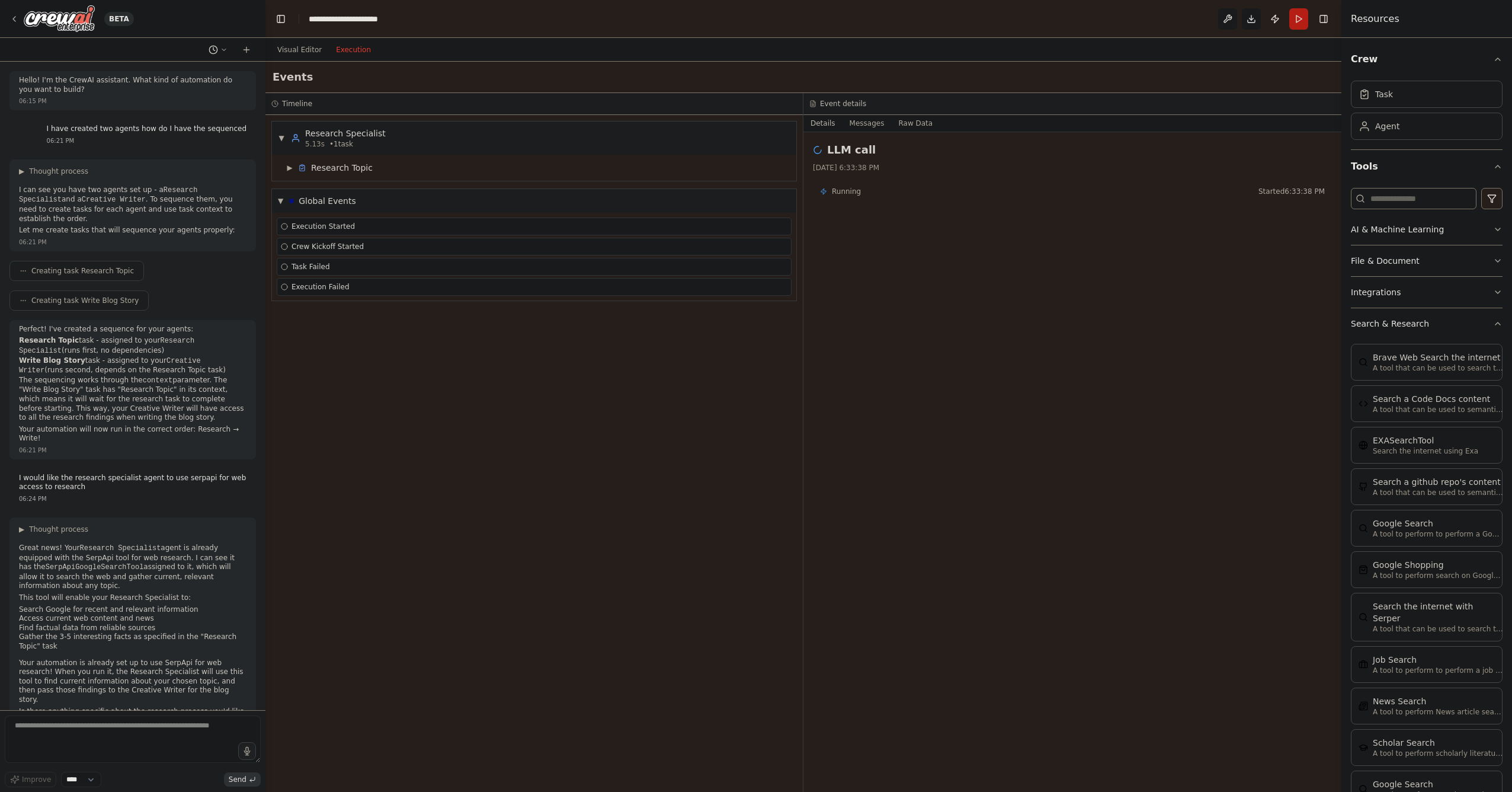
click at [223, 54] on button at bounding box center [218, 50] width 28 height 14
click at [223, 54] on div at bounding box center [133, 396] width 266 height 792
click at [316, 285] on span "Execution Failed" at bounding box center [321, 287] width 58 height 9
click at [283, 198] on span "▼" at bounding box center [280, 201] width 5 height 9
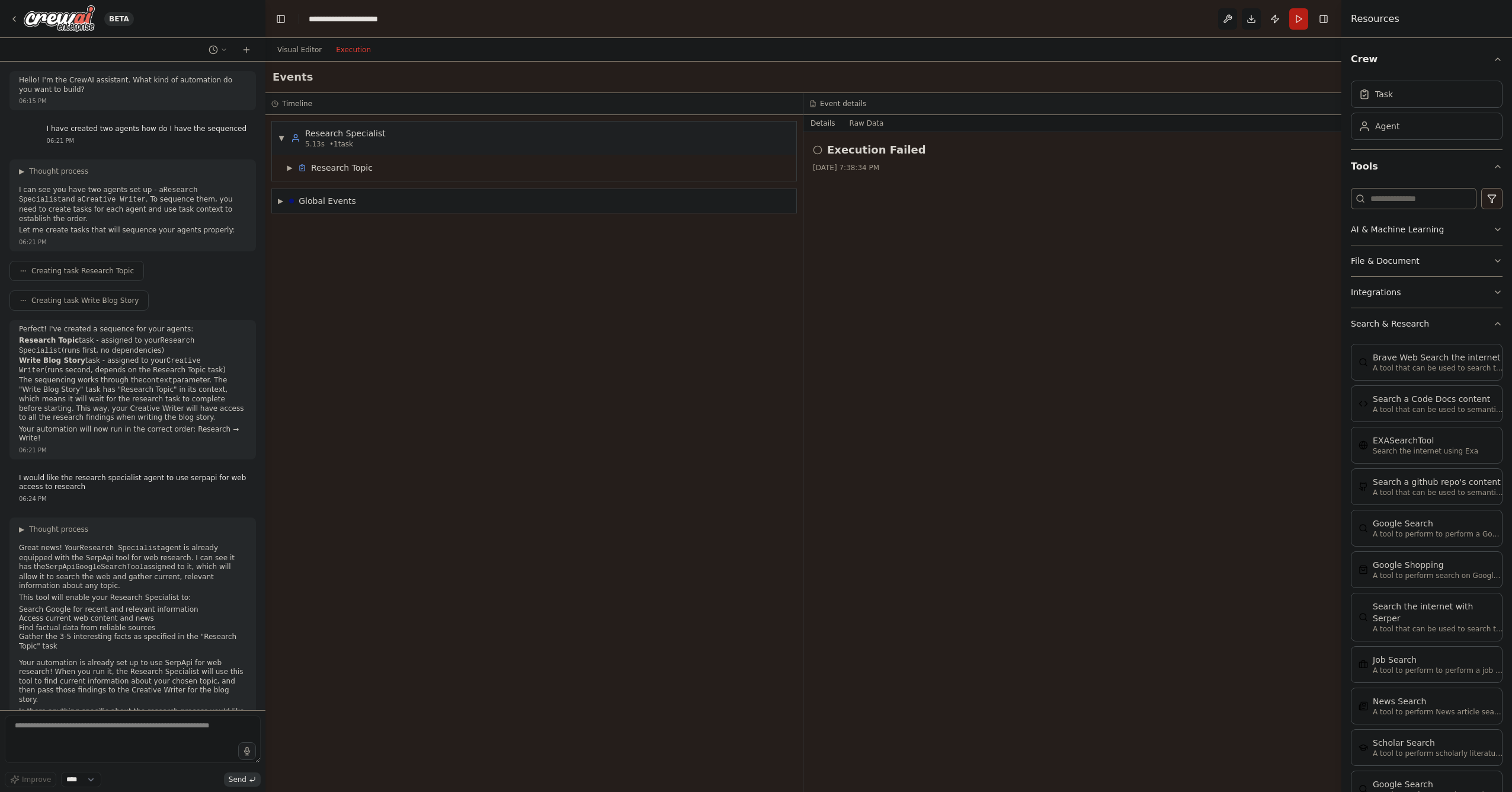
click at [335, 142] on span "• 1 task" at bounding box center [341, 144] width 23 height 9
click at [334, 170] on div "Research Topic" at bounding box center [342, 168] width 62 height 12
click at [343, 210] on div "LLM call + 0.00s" at bounding box center [546, 207] width 483 height 9
drag, startPoint x: 343, startPoint y: 209, endPoint x: 937, endPoint y: 465, distance: 646.8
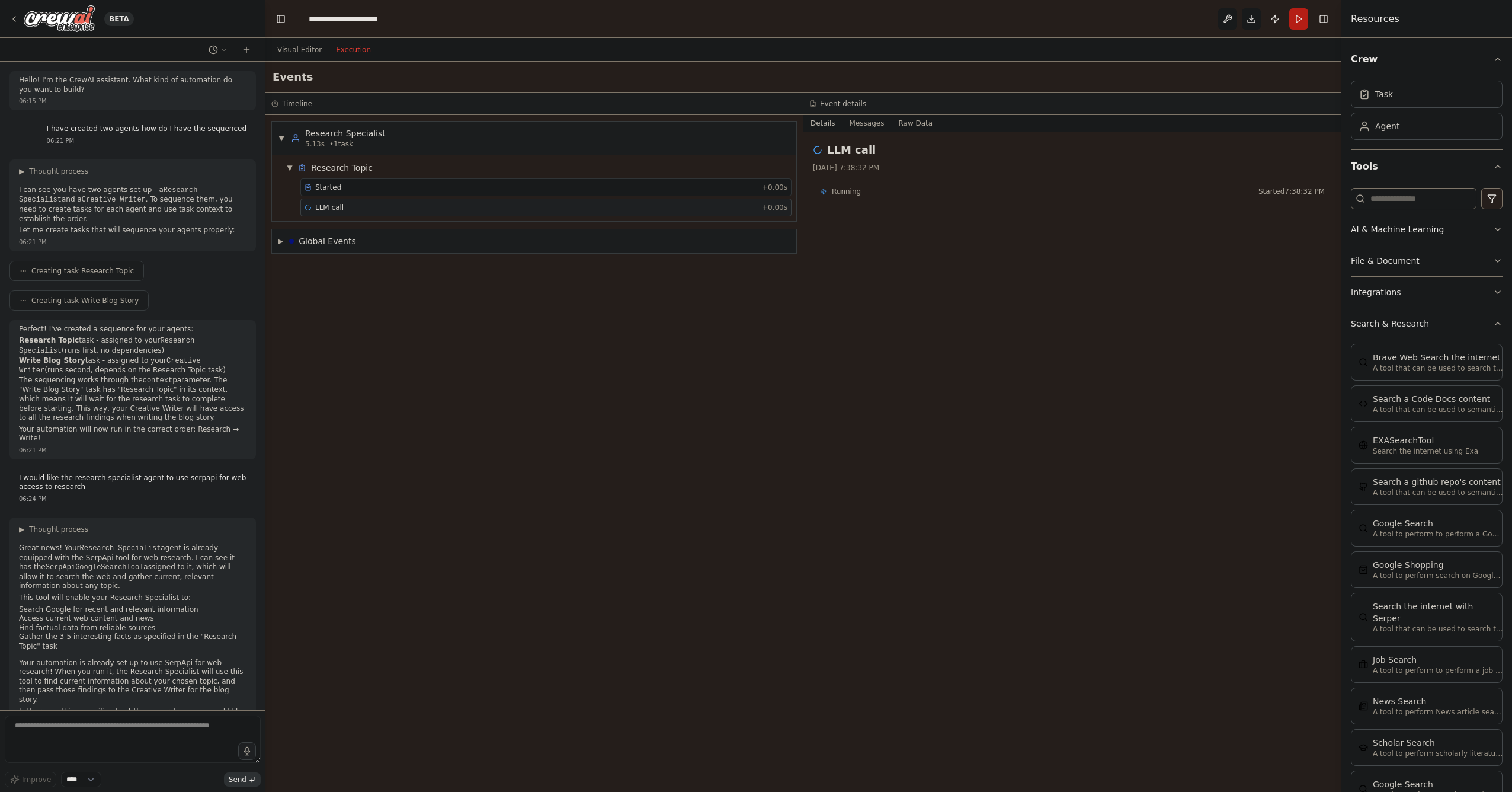
click at [936, 463] on div "Timeline ▼ Research Specialist 5.13s • 1 task ▼ Research Topic Started + 0.00s …" at bounding box center [803, 443] width 1076 height 699
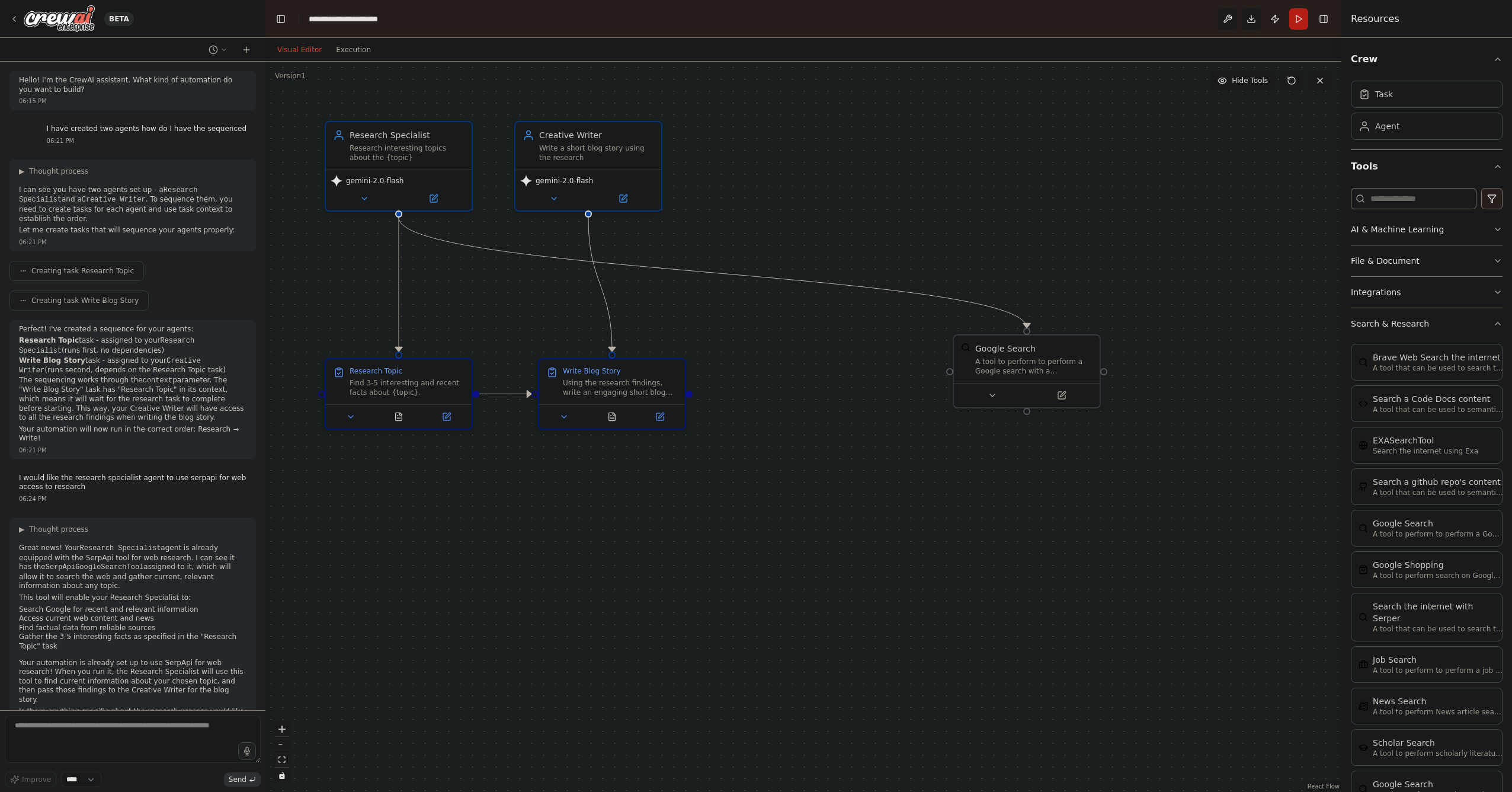
click at [302, 43] on button "Visual Editor" at bounding box center [299, 50] width 58 height 14
click at [1023, 371] on div "A tool to perform to perform a Google search with a search_query." at bounding box center [1034, 363] width 117 height 19
click at [1023, 371] on div "A tool to perform to perform a Google search with a search_query." at bounding box center [1034, 363] width 117 height 19
click at [991, 388] on icon at bounding box center [992, 393] width 9 height 9
click at [996, 392] on icon at bounding box center [992, 393] width 9 height 9
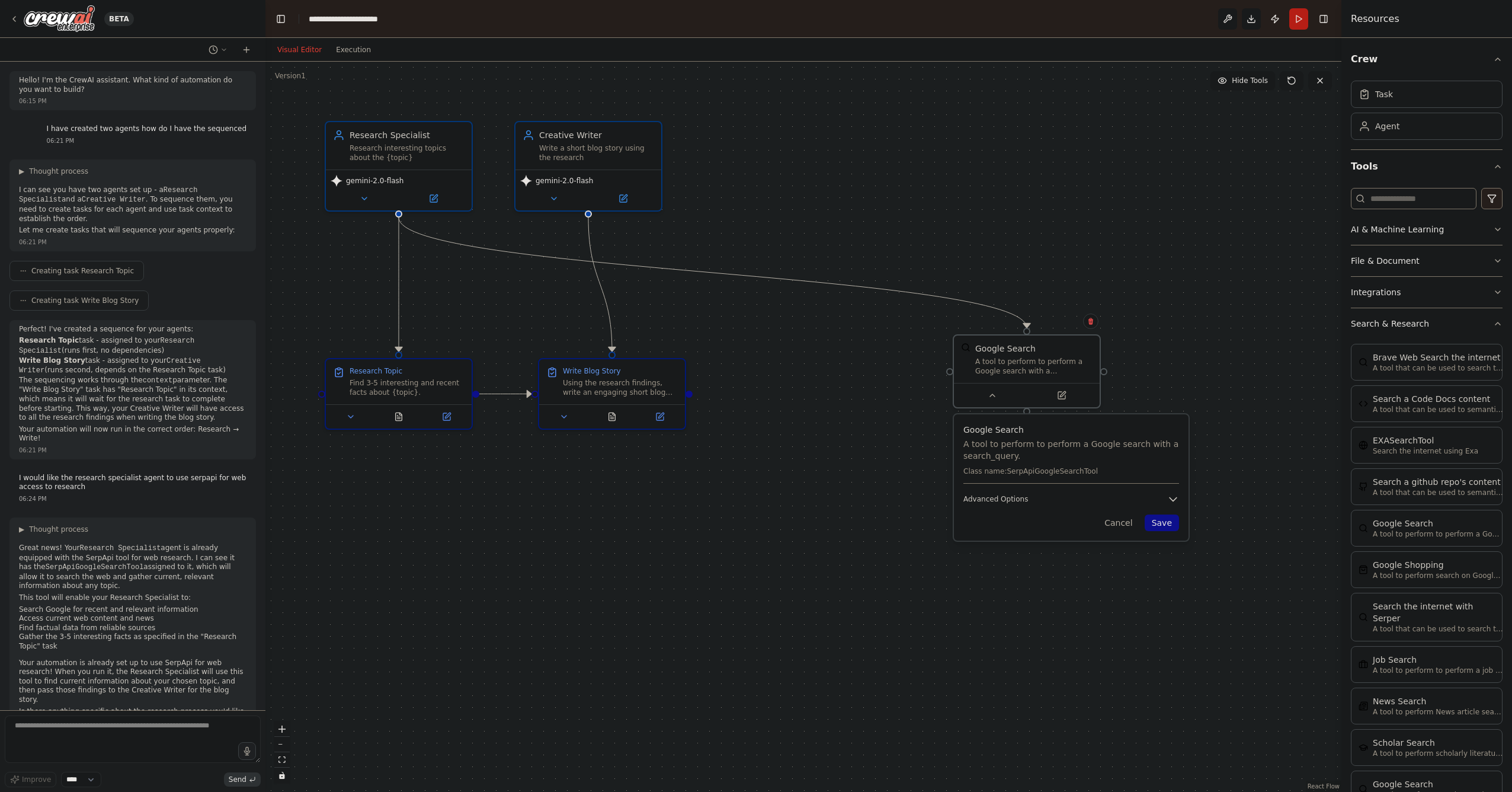
click at [1014, 497] on span "Advanced Options" at bounding box center [996, 499] width 64 height 9
click at [1094, 322] on button at bounding box center [1090, 321] width 15 height 15
click at [1057, 324] on button "Confirm" at bounding box center [1057, 321] width 42 height 14
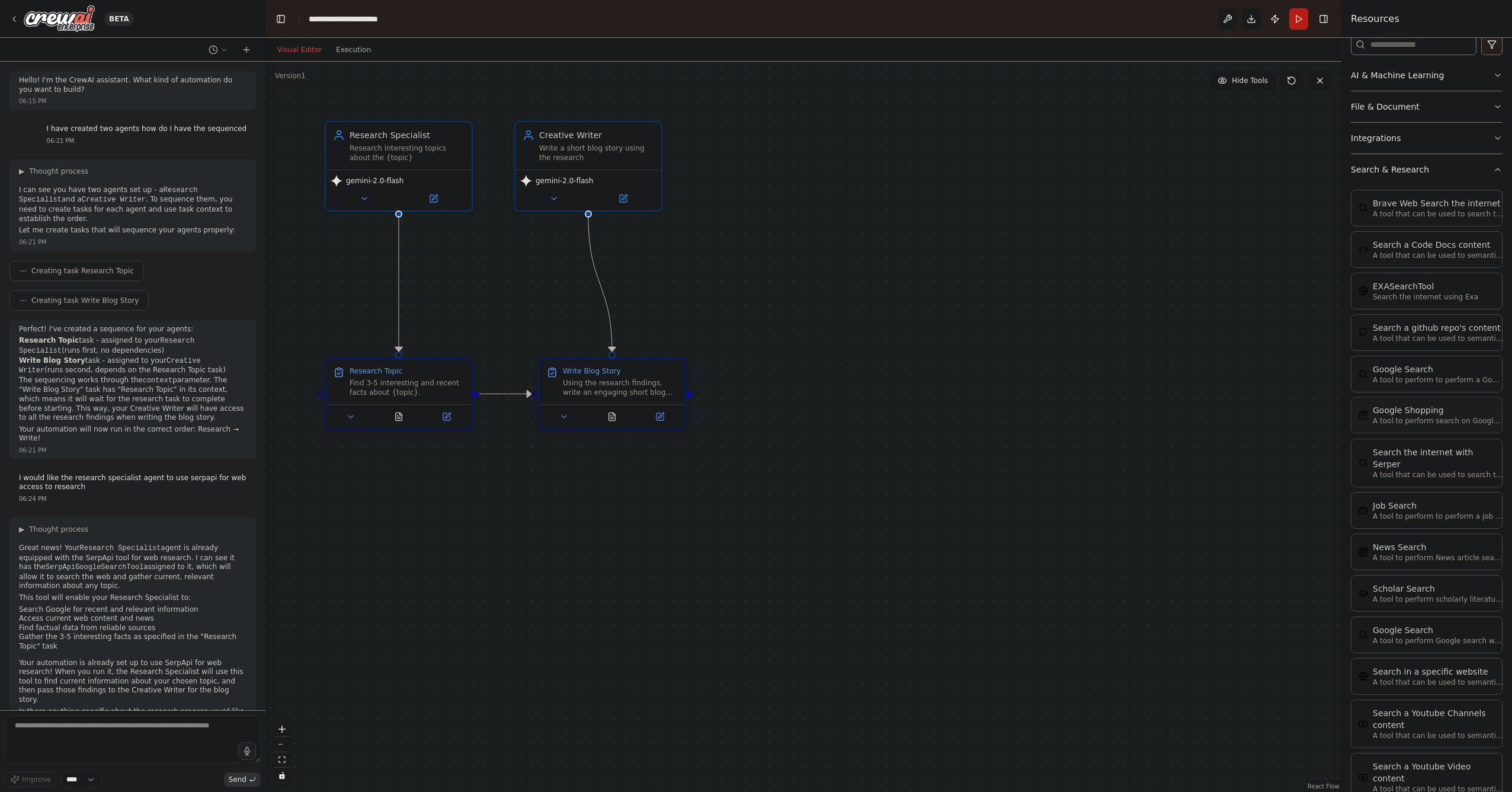
scroll to position [178, 0]
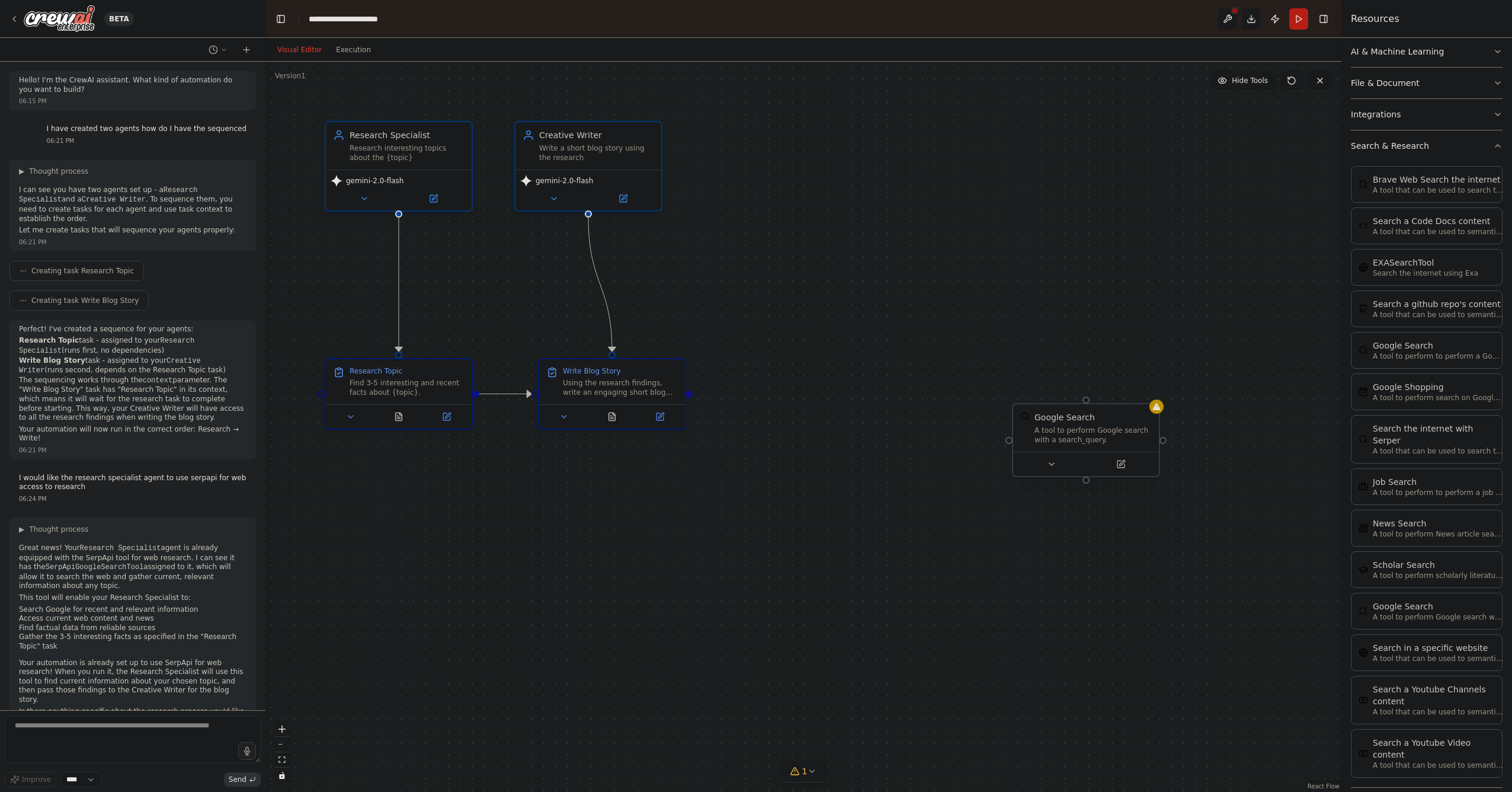
click at [1069, 435] on div "A tool to perform Google search with a search_query." at bounding box center [1093, 435] width 117 height 19
click at [1056, 463] on icon at bounding box center [1052, 464] width 9 height 9
click at [1052, 466] on icon at bounding box center [1052, 464] width 9 height 9
click at [1063, 565] on span "Advanced Options" at bounding box center [1055, 570] width 64 height 9
click at [1238, 564] on icon "button" at bounding box center [1232, 570] width 12 height 12
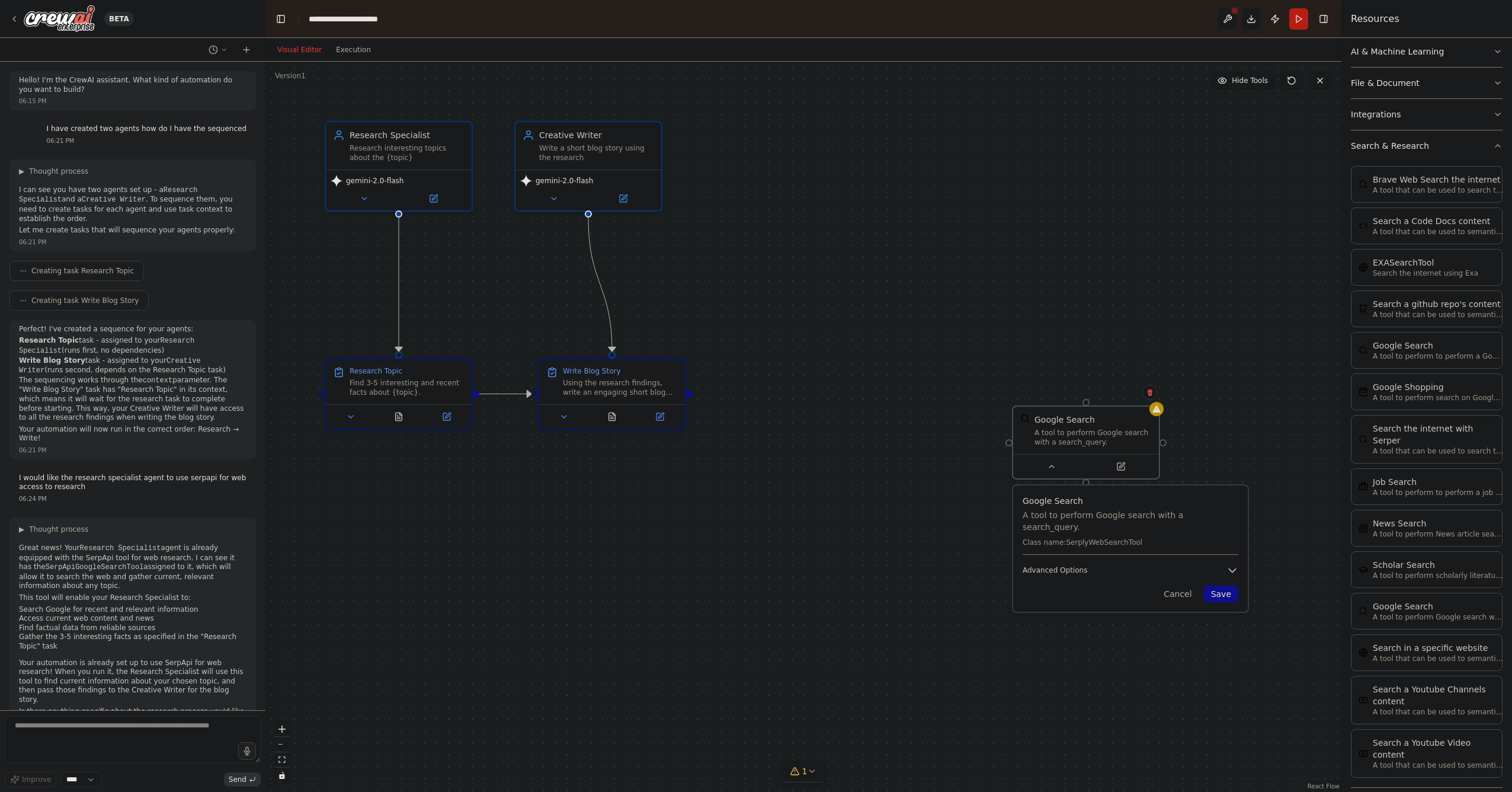
click at [1236, 564] on icon "button" at bounding box center [1232, 570] width 12 height 12
click at [1153, 397] on button at bounding box center [1150, 392] width 15 height 15
click at [1114, 394] on button "Confirm" at bounding box center [1116, 392] width 42 height 14
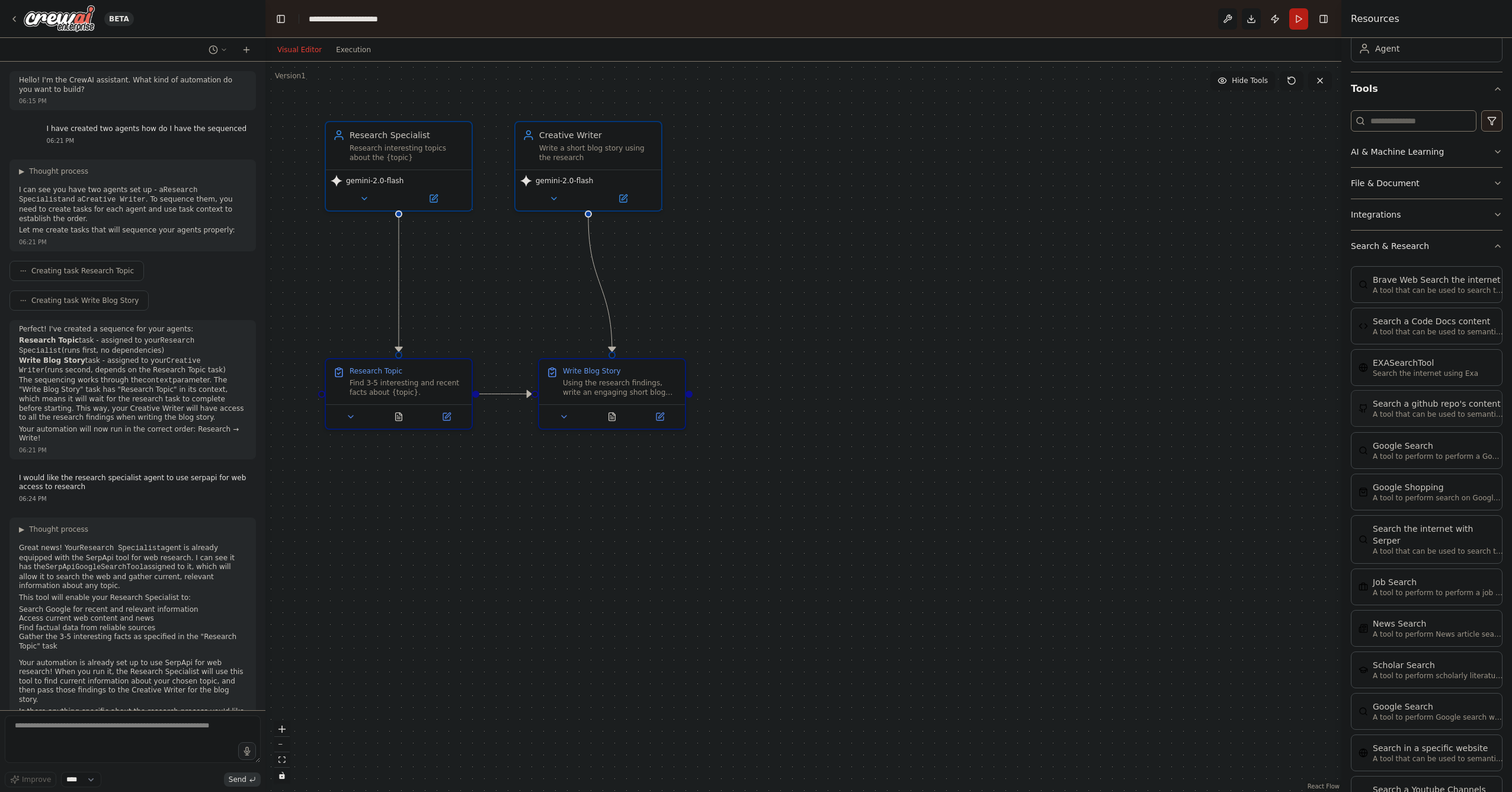
scroll to position [0, 0]
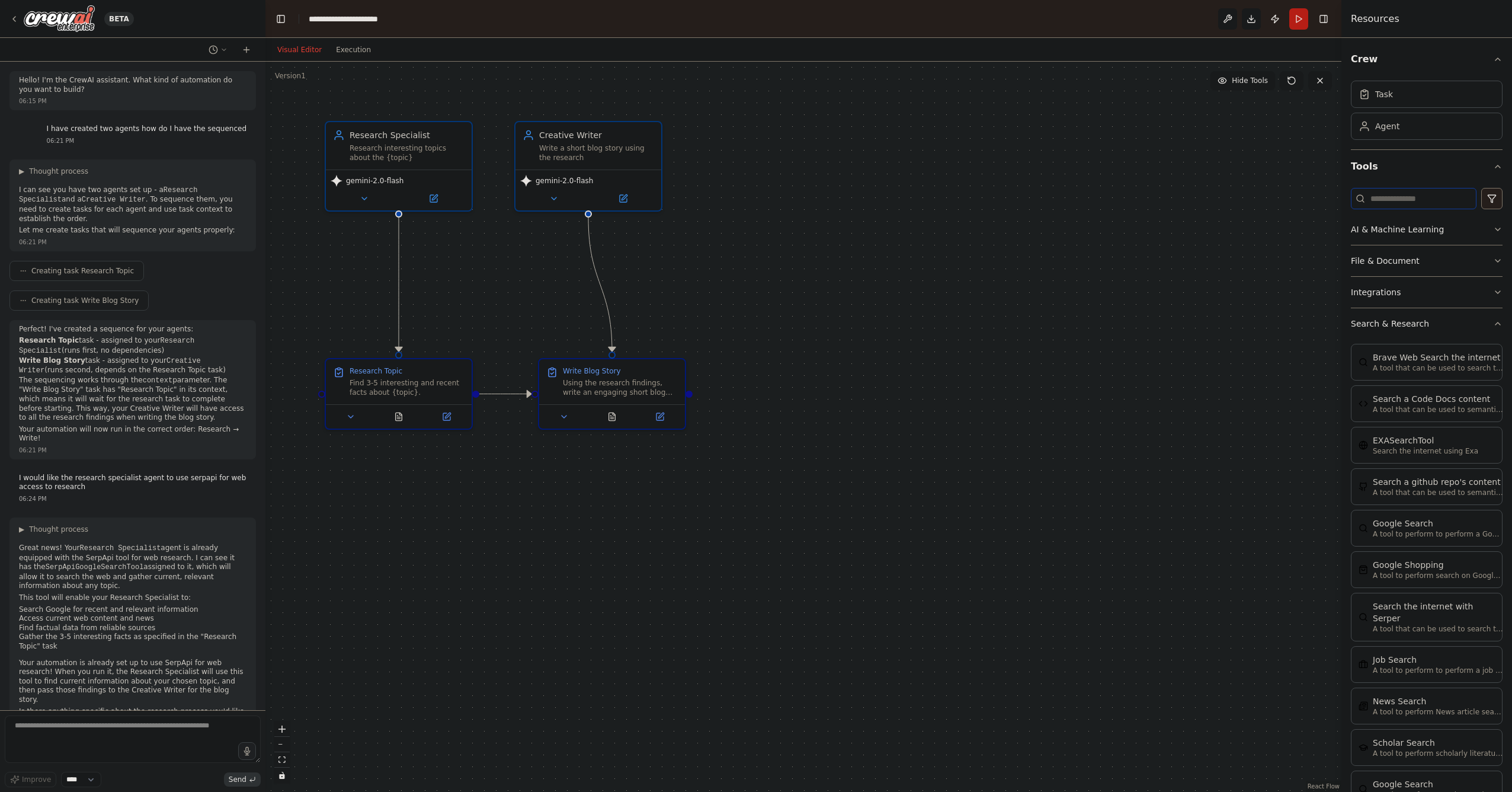
click at [1414, 207] on input at bounding box center [1413, 199] width 125 height 21
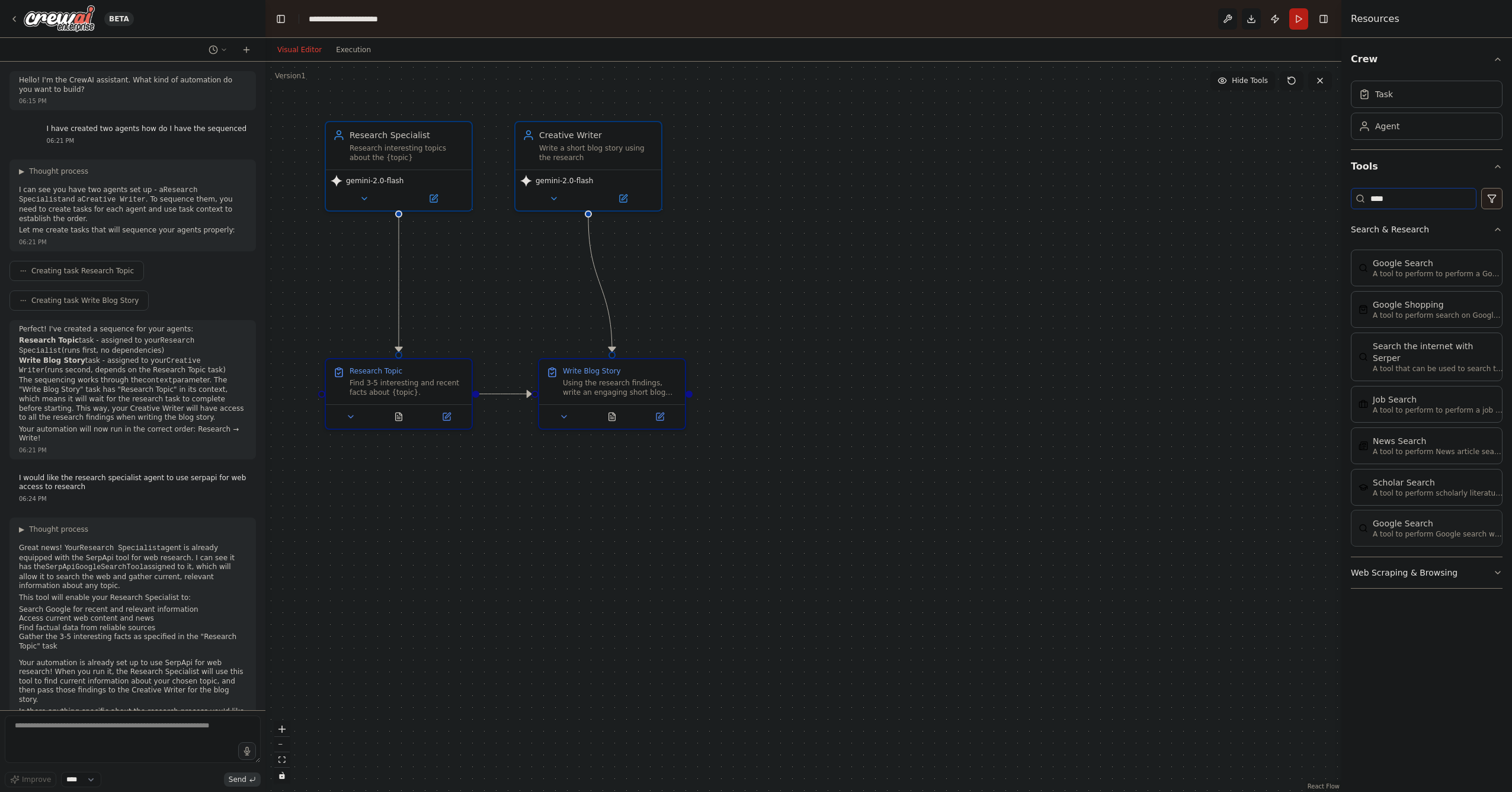
type input "****"
click at [1387, 529] on p "A tool to perform Google search with a search_query." at bounding box center [1438, 534] width 130 height 9
click at [1119, 618] on icon at bounding box center [1123, 618] width 9 height 9
click at [1127, 718] on div "Google Search A tool to perform Google search with a search_query. Class name: …" at bounding box center [1202, 703] width 235 height 126
click at [1128, 720] on span "Advanced Options" at bounding box center [1126, 724] width 64 height 9
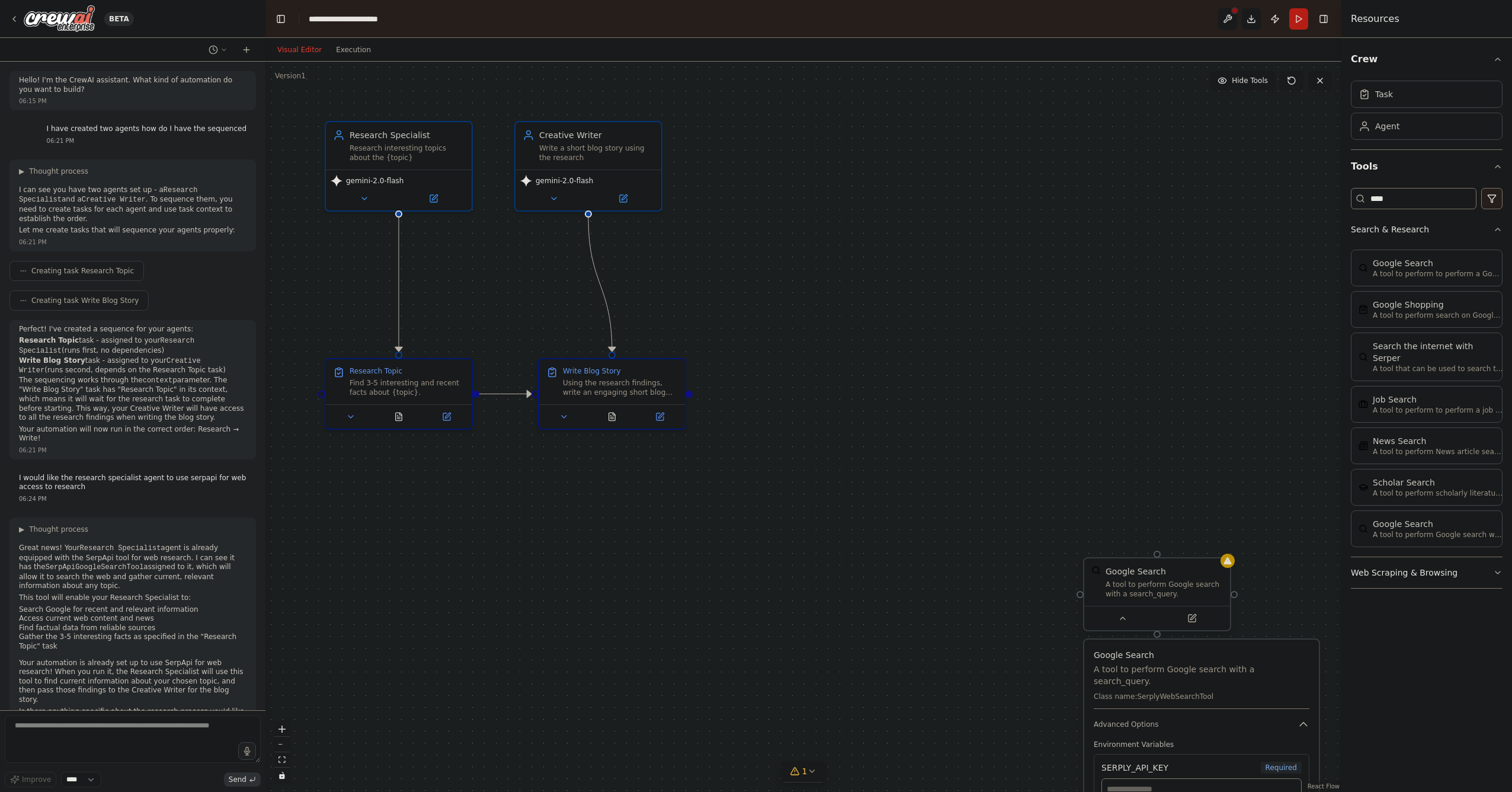
click at [1168, 576] on div "Google Search" at bounding box center [1164, 571] width 117 height 12
click at [1221, 547] on icon at bounding box center [1221, 547] width 5 height 7
click at [1173, 543] on button "Confirm" at bounding box center [1187, 546] width 42 height 14
click at [1208, 376] on div "A tool that can be used to search the internet with a search_query. Supports di…" at bounding box center [1212, 376] width 117 height 19
click at [1242, 404] on icon at bounding box center [1240, 403] width 5 height 5
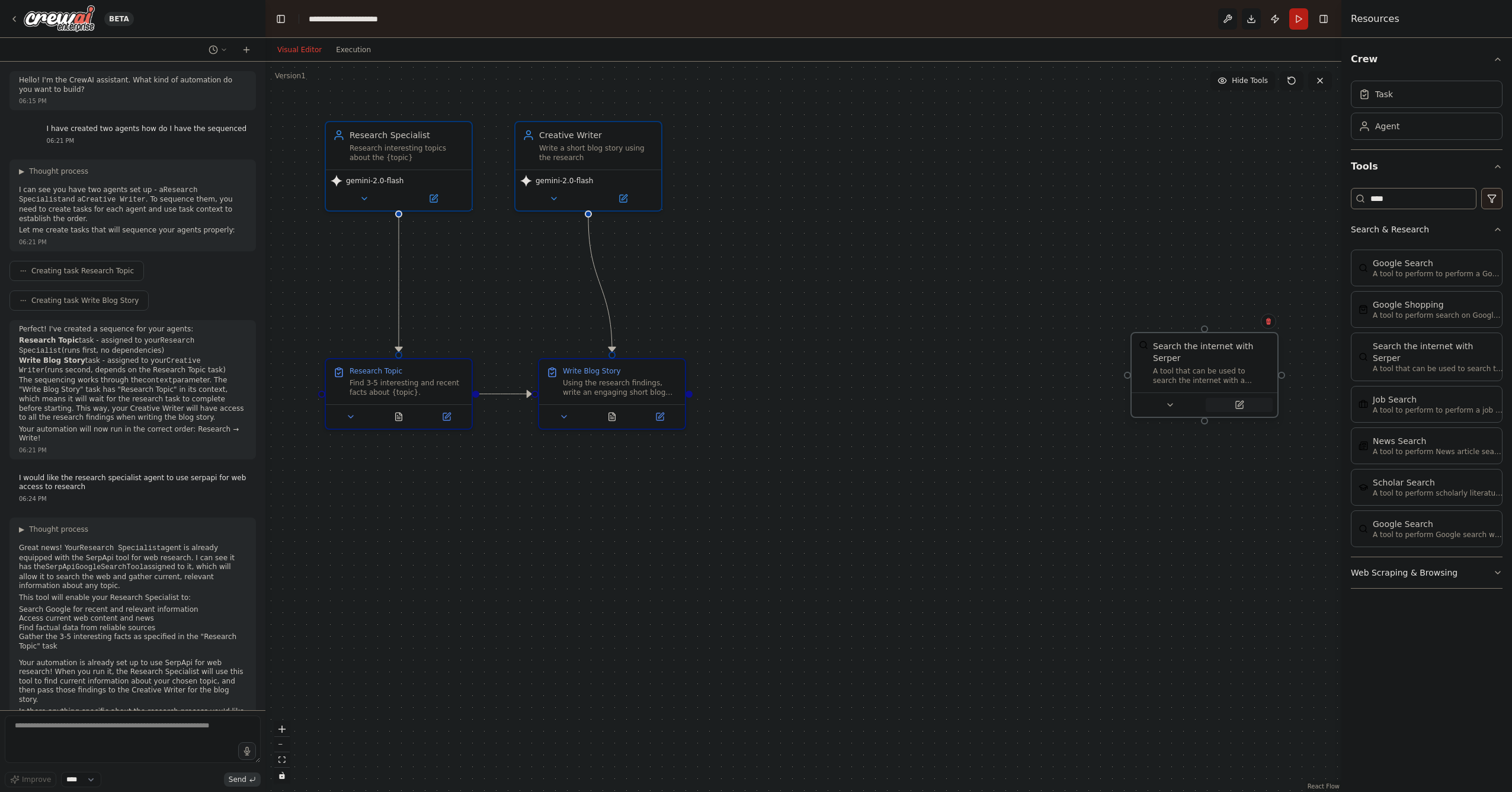
click at [1242, 403] on icon at bounding box center [1240, 403] width 5 height 5
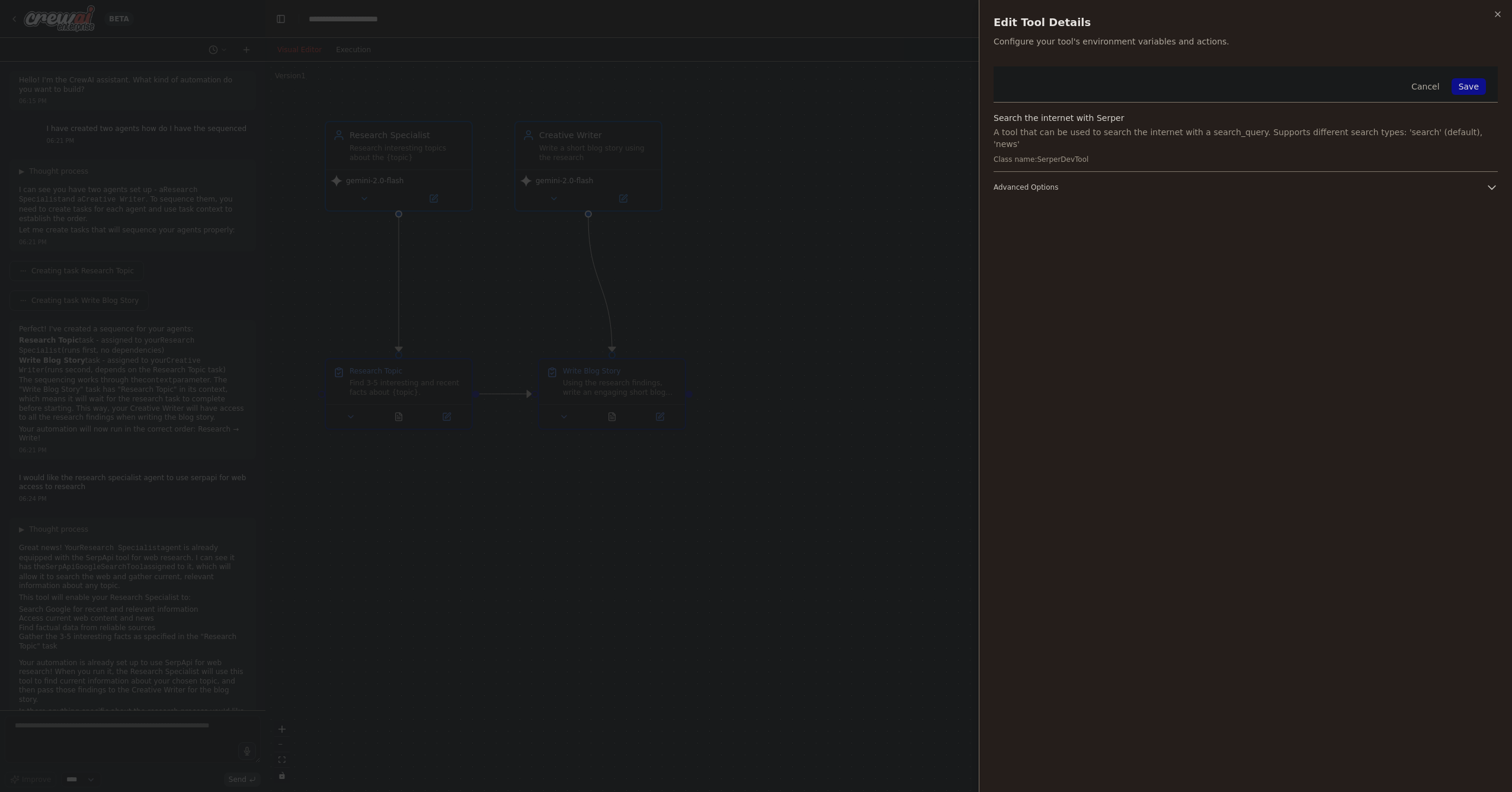
click at [1039, 182] on span "Advanced Options" at bounding box center [1026, 187] width 64 height 9
paste input "**********"
type input "**********"
click at [1470, 92] on button "Save" at bounding box center [1468, 87] width 34 height 17
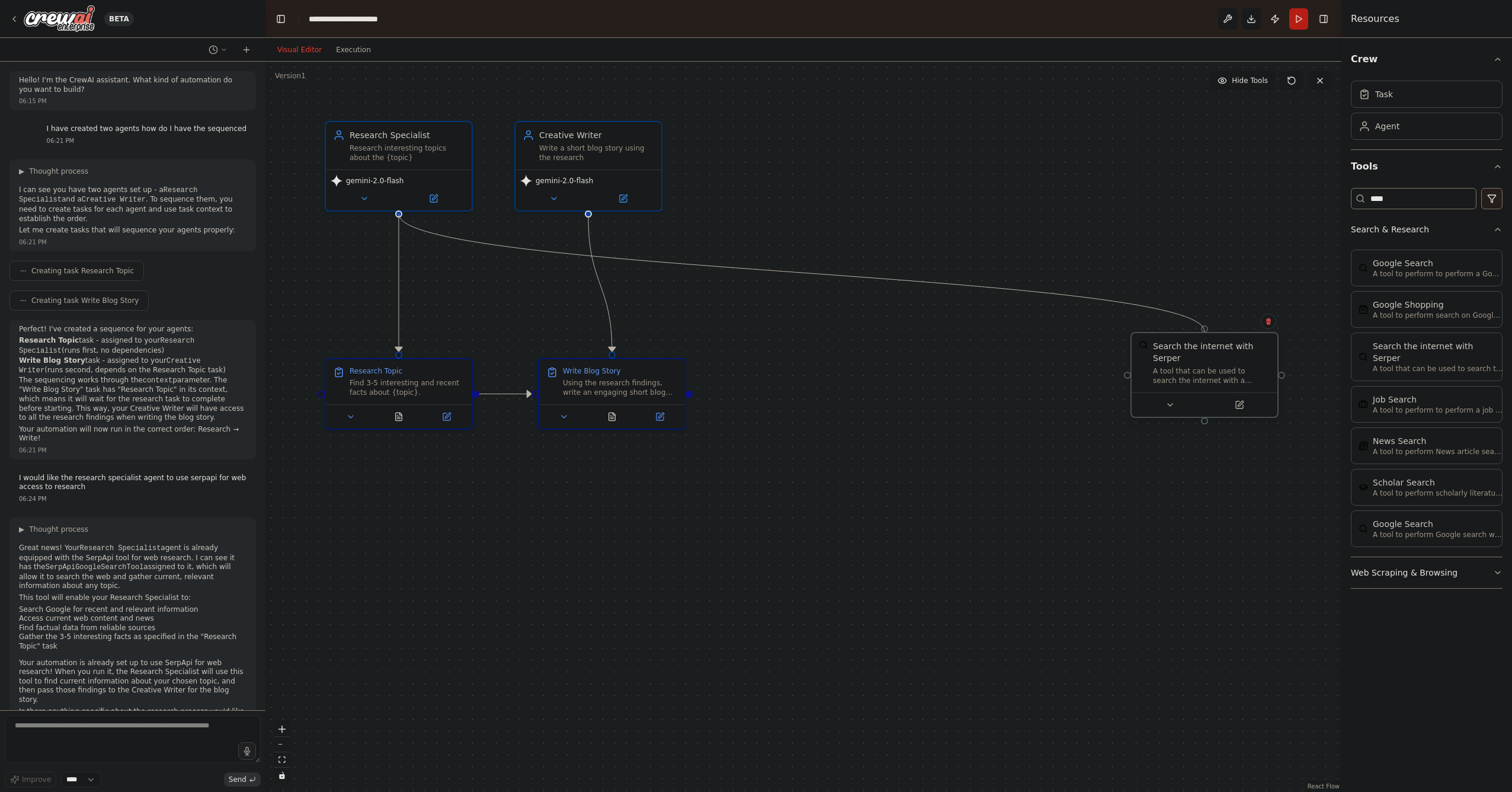
drag, startPoint x: 399, startPoint y: 212, endPoint x: 1208, endPoint y: 334, distance: 818.1
click at [1208, 334] on div "Research Specialist Research interesting topics about the {topic} gemini-2.0-fl…" at bounding box center [803, 427] width 1076 height 730
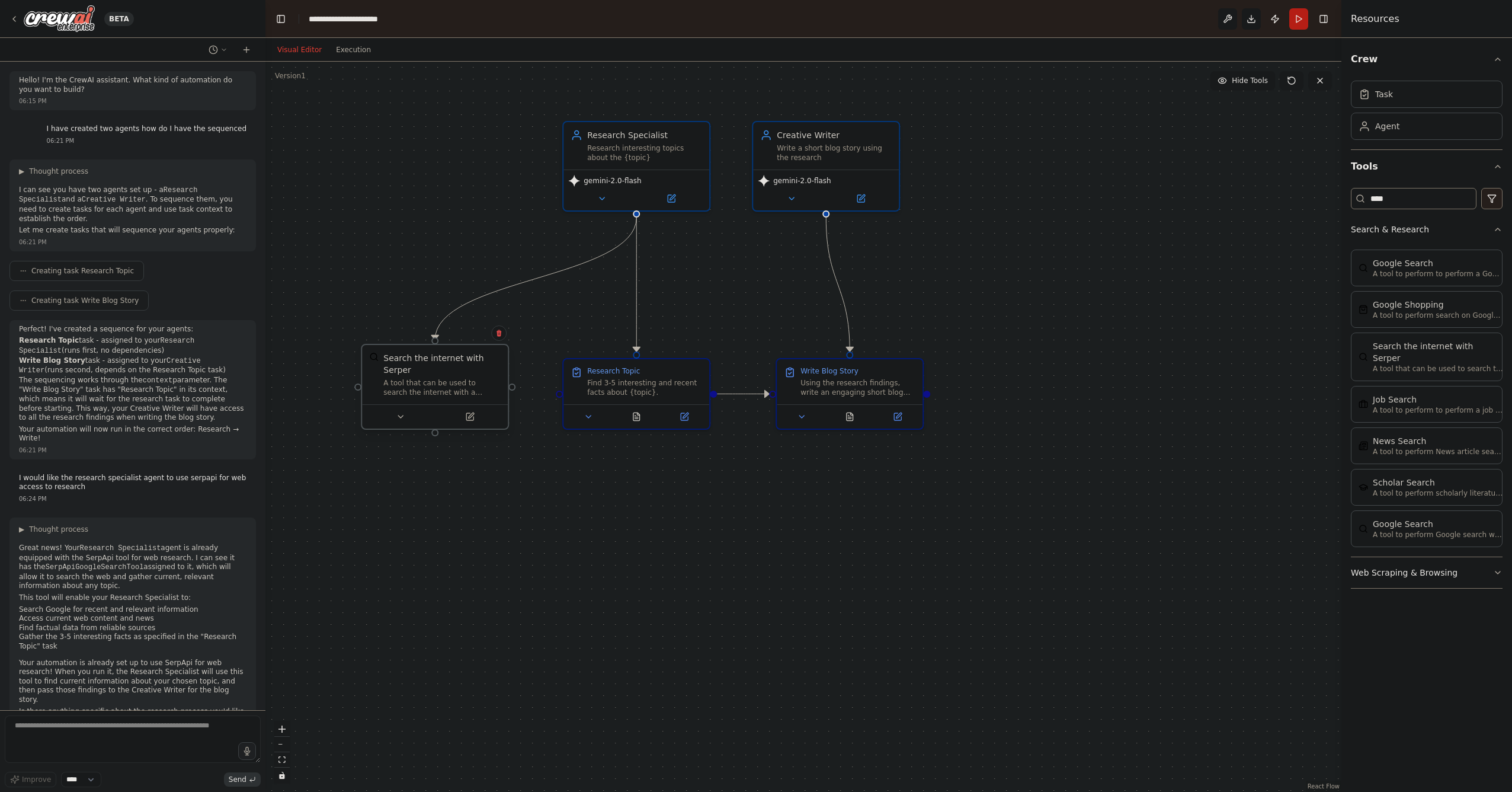
drag, startPoint x: 1206, startPoint y: 364, endPoint x: 439, endPoint y: 385, distance: 767.3
click at [439, 382] on div "Search the internet with Serper A tool that can be used to search the internet …" at bounding box center [442, 374] width 117 height 45
click at [1114, 229] on div ".deletable-edge-delete-btn { width: 20px; height: 20px; border: 0px solid #ffff…" at bounding box center [803, 427] width 1076 height 730
click at [346, 52] on button "Execution" at bounding box center [353, 50] width 49 height 14
click at [303, 48] on button "Visual Editor" at bounding box center [299, 50] width 58 height 14
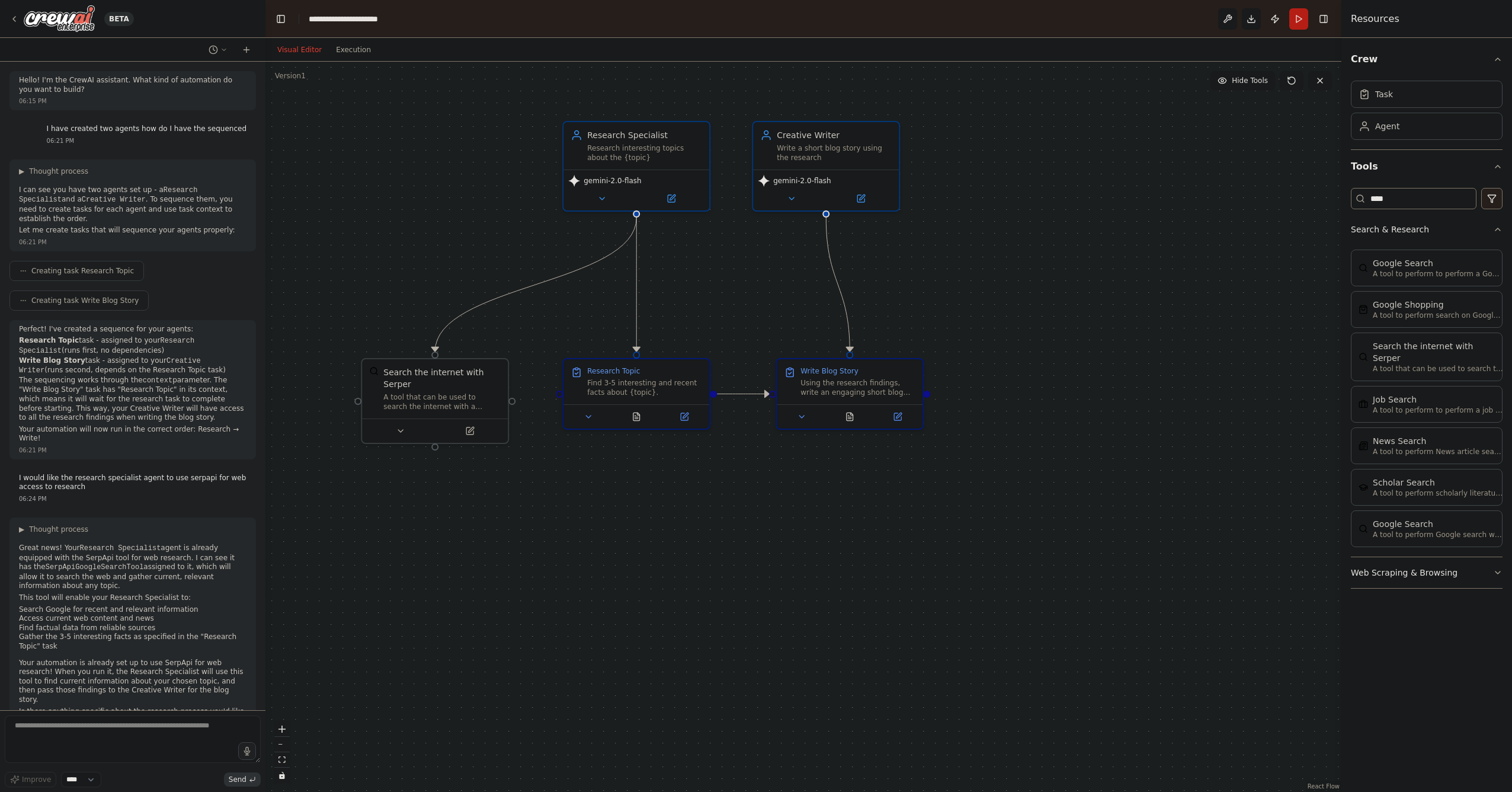
click at [1300, 18] on button "Run" at bounding box center [1299, 19] width 19 height 21
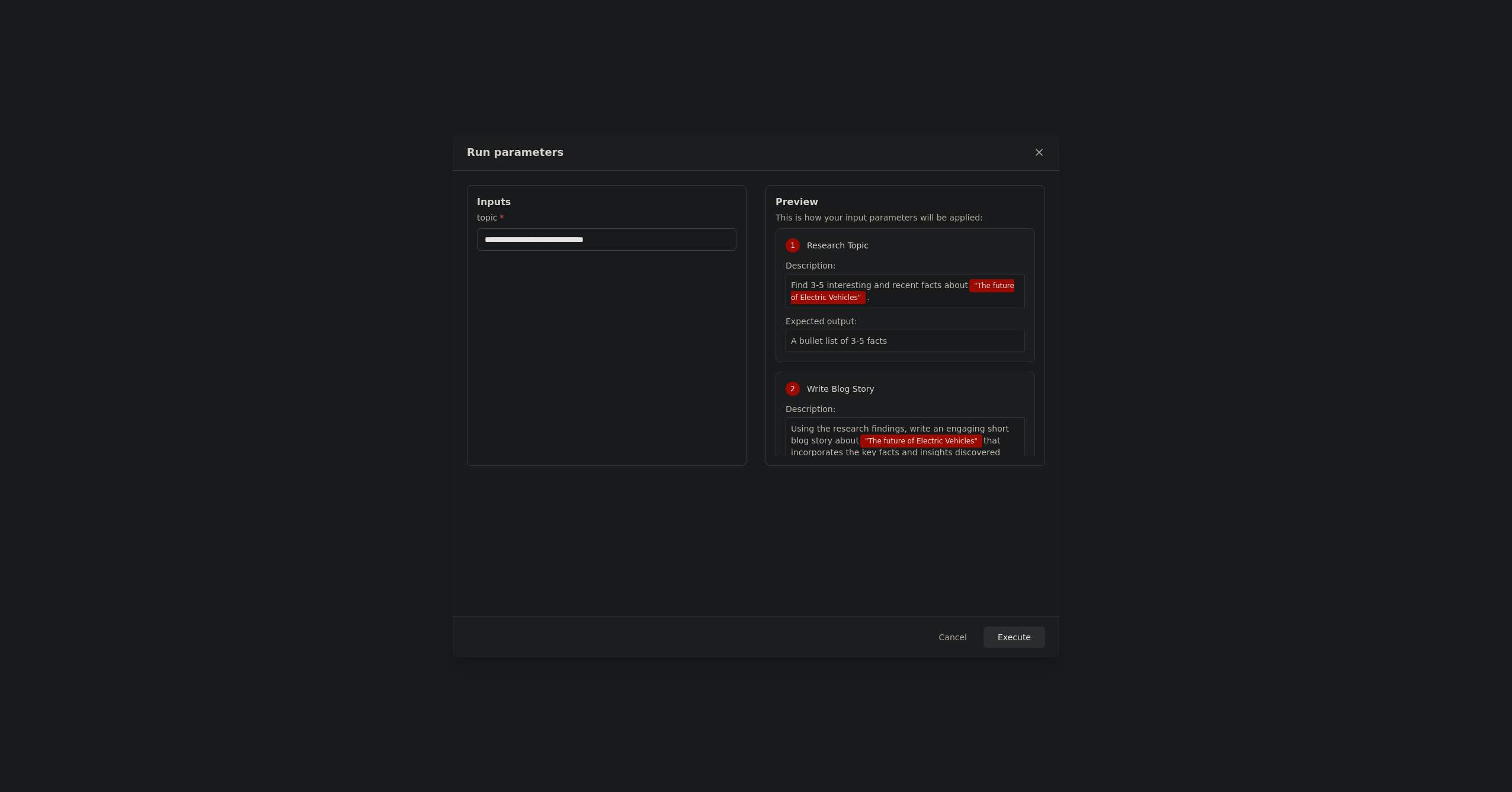
click at [1006, 635] on button "Execute" at bounding box center [1014, 637] width 62 height 21
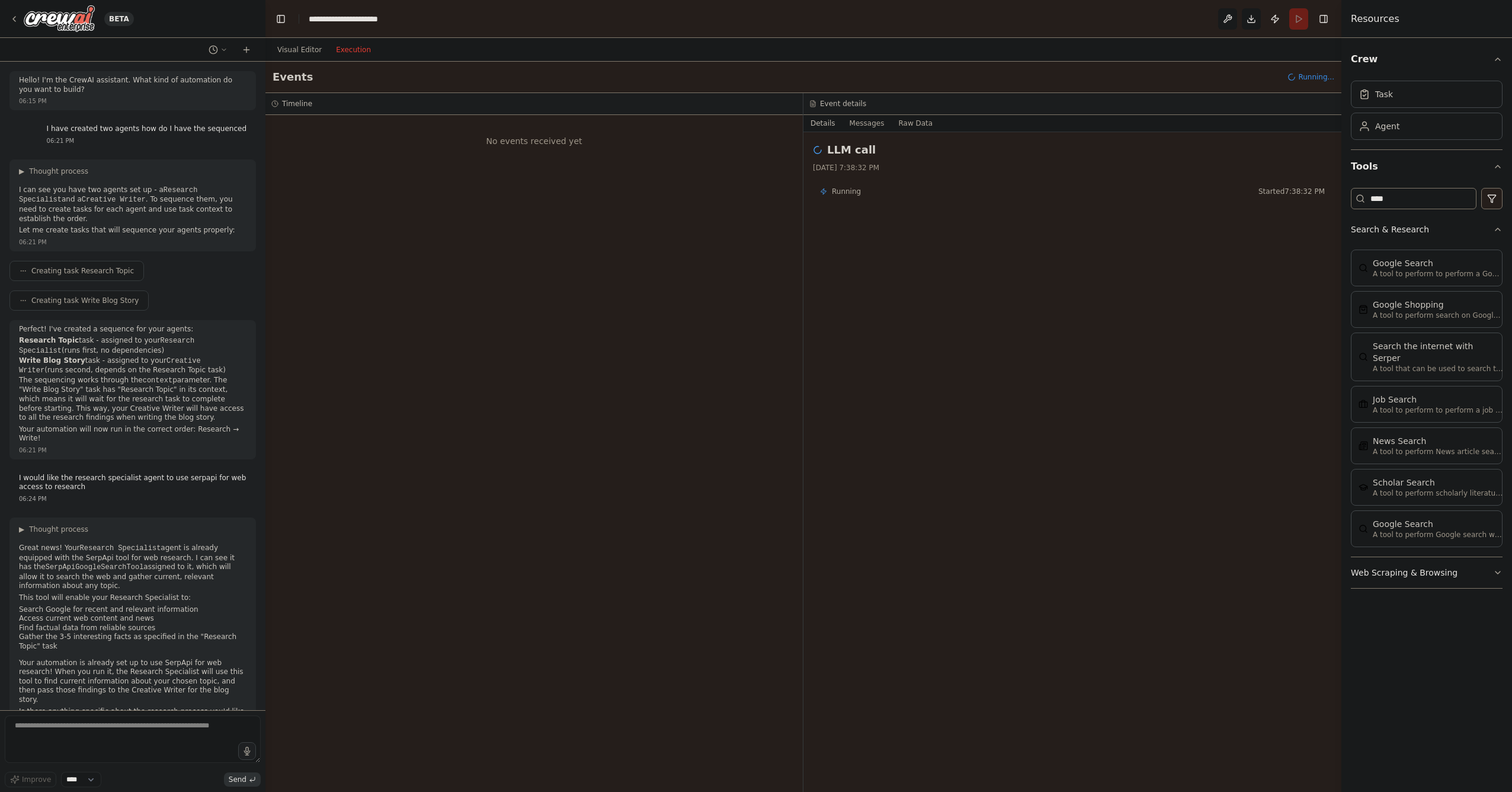
click at [347, 47] on button "Execution" at bounding box center [353, 50] width 49 height 14
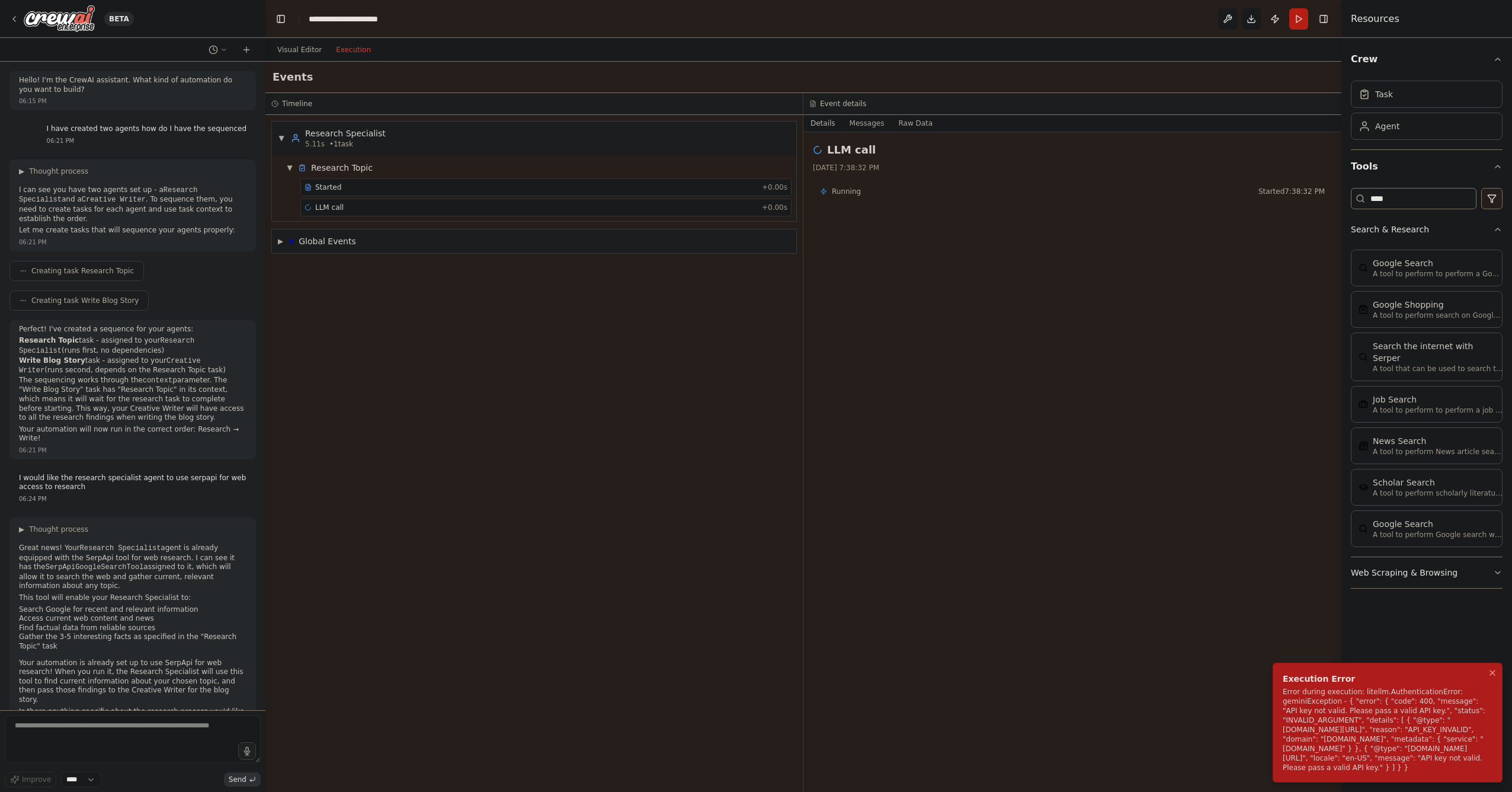
click at [1499, 759] on li "Execution Error Error during execution: litellm.AuthenticationError: geminiExce…" at bounding box center [1387, 722] width 230 height 120
click at [1413, 739] on div "Error during execution: litellm.AuthenticationError: geminiException - { "error…" at bounding box center [1385, 729] width 205 height 85
click at [502, 319] on div "▼ Research Specialist 5.11s • 1 task ▼ Research Topic Started + 0.00s LLM call …" at bounding box center [534, 453] width 538 height 677
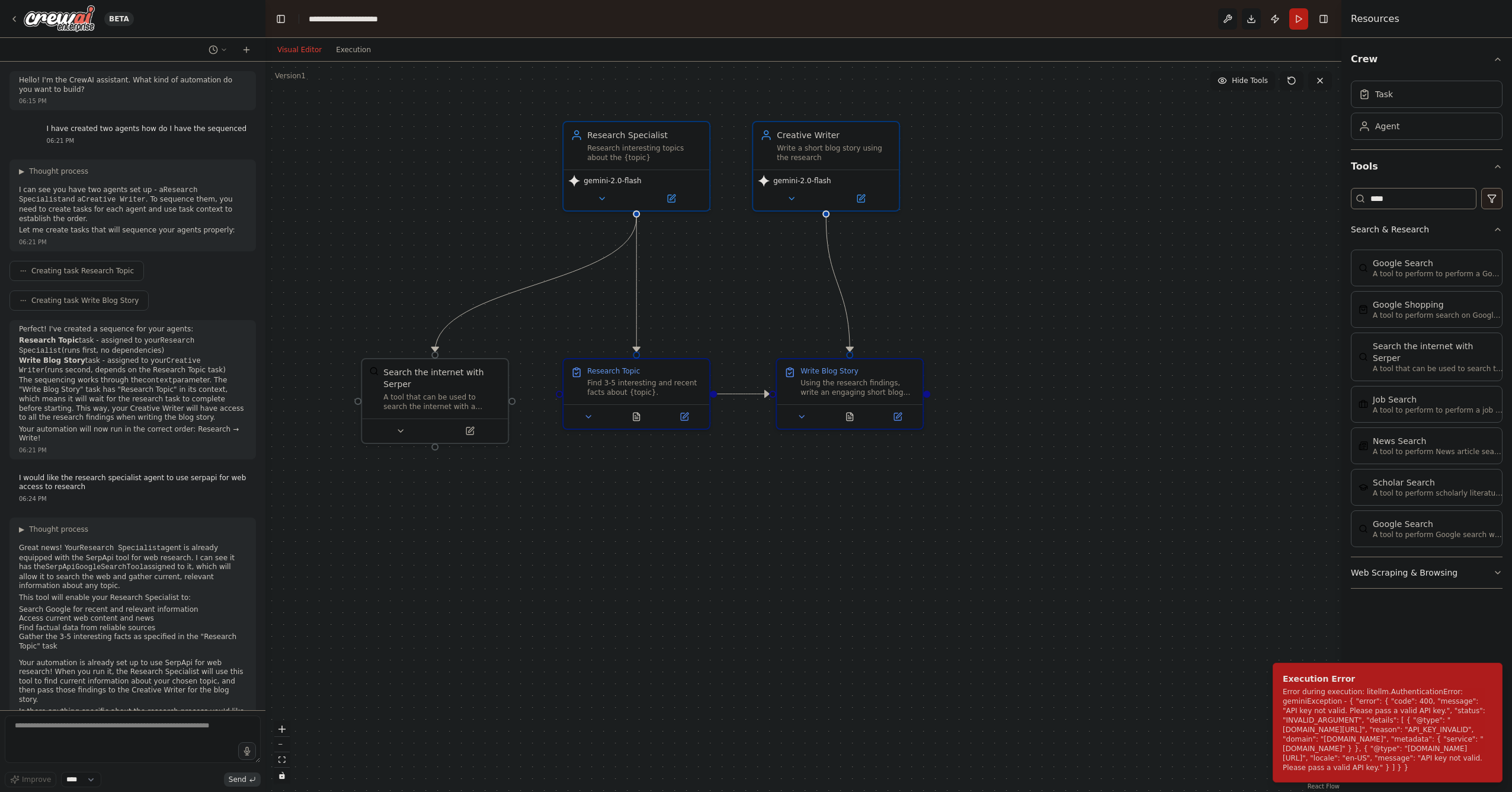
click at [286, 47] on button "Visual Editor" at bounding box center [299, 50] width 58 height 14
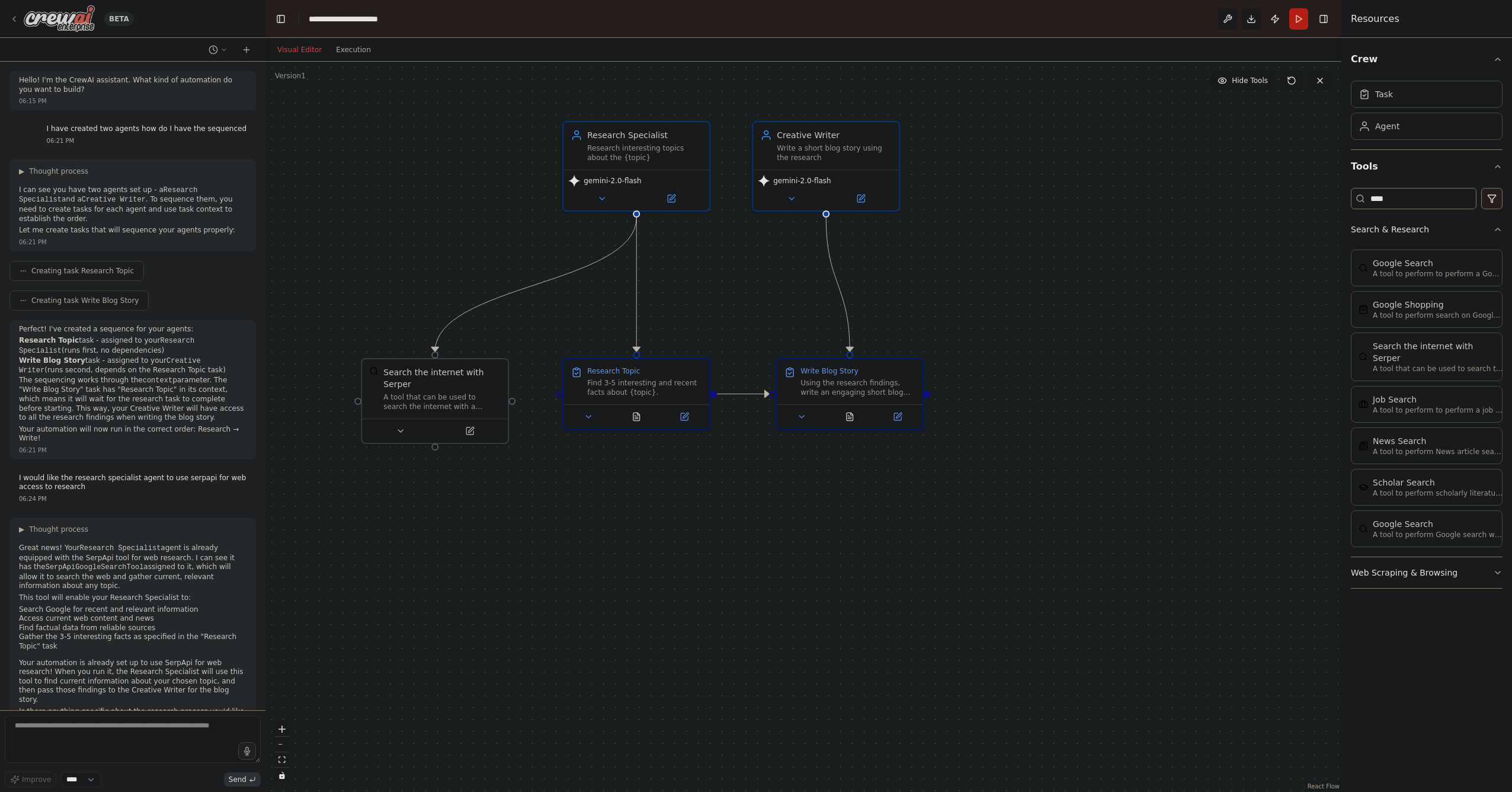
click at [60, 13] on img at bounding box center [59, 19] width 71 height 27
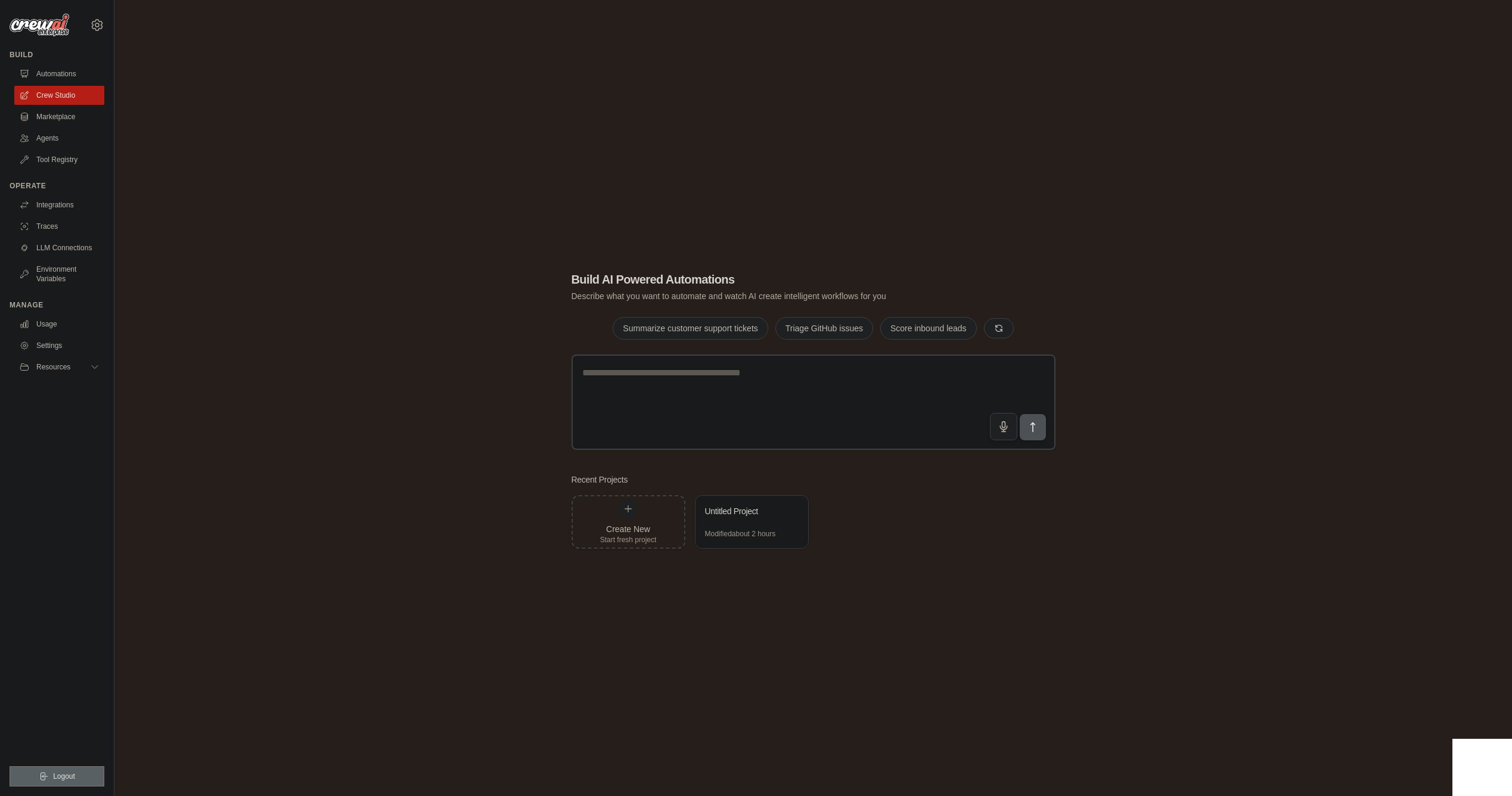
click at [70, 775] on span "Logout" at bounding box center [64, 776] width 22 height 9
